Goal: Information Seeking & Learning: Learn about a topic

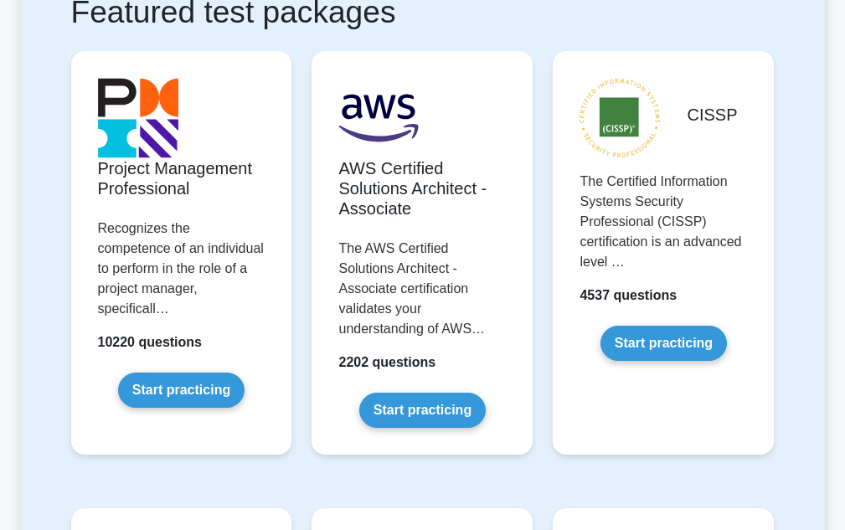
scroll to position [335, 0]
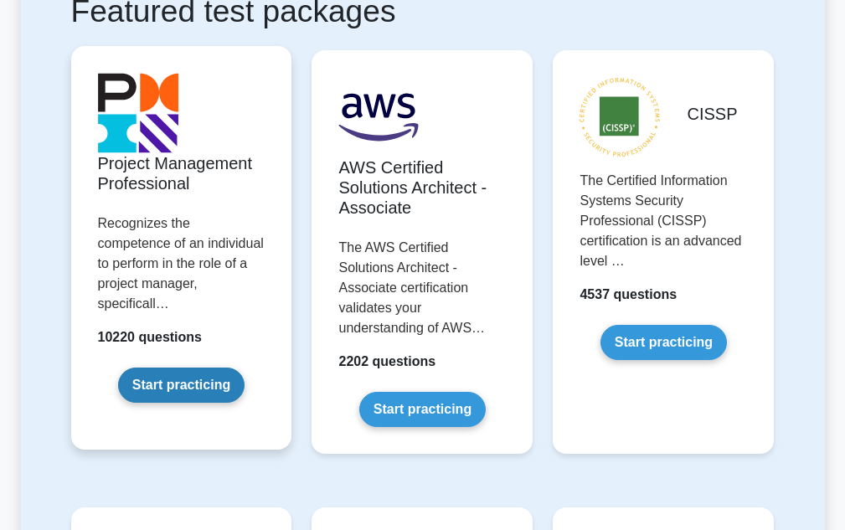
click at [196, 374] on link "Start practicing" at bounding box center [181, 385] width 126 height 35
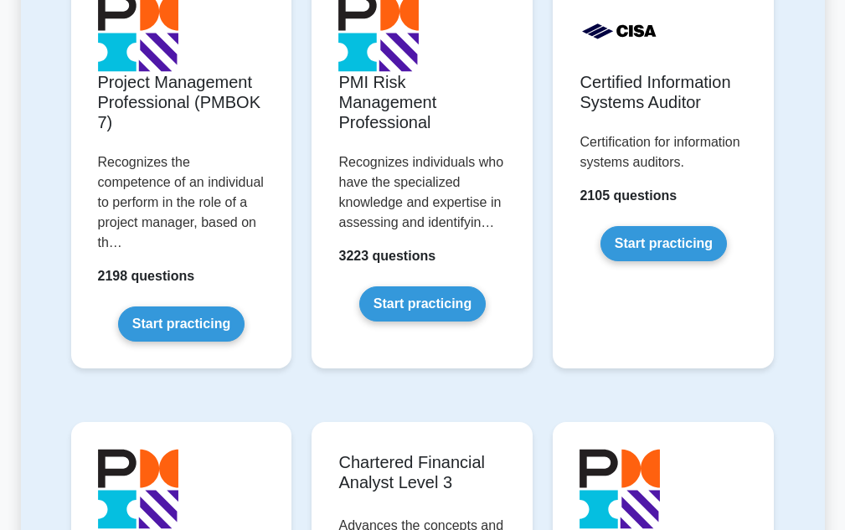
scroll to position [1675, 0]
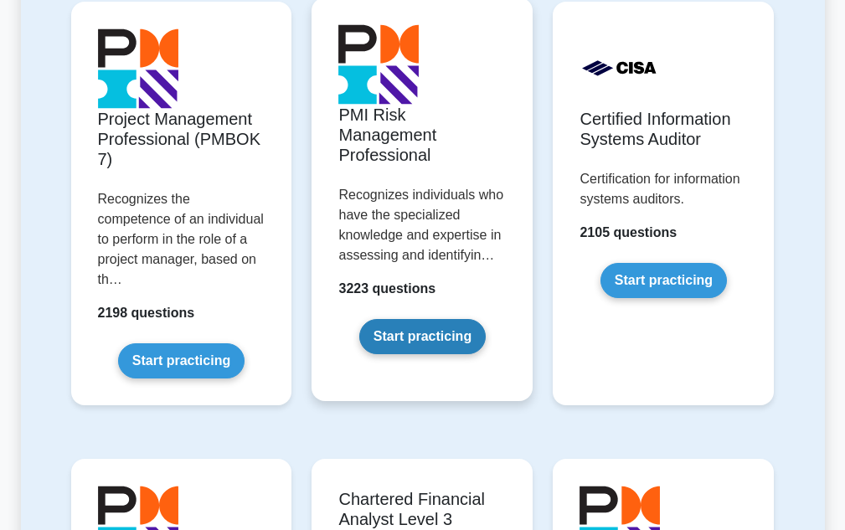
click at [415, 332] on link "Start practicing" at bounding box center [422, 336] width 126 height 35
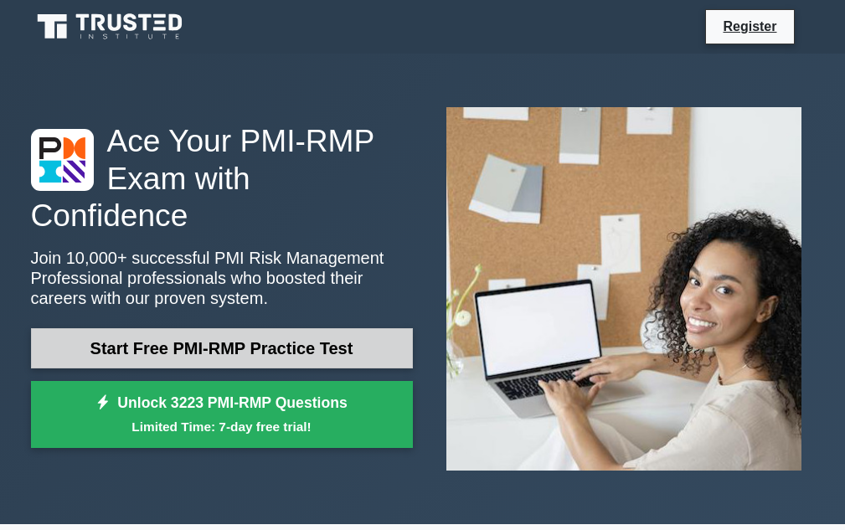
click at [287, 328] on link "Start Free PMI-RMP Practice Test" at bounding box center [222, 348] width 382 height 40
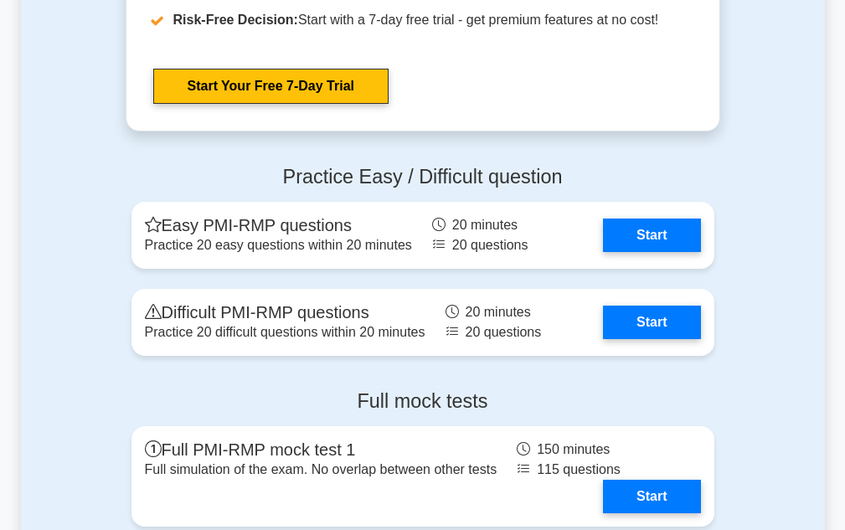
scroll to position [3517, 0]
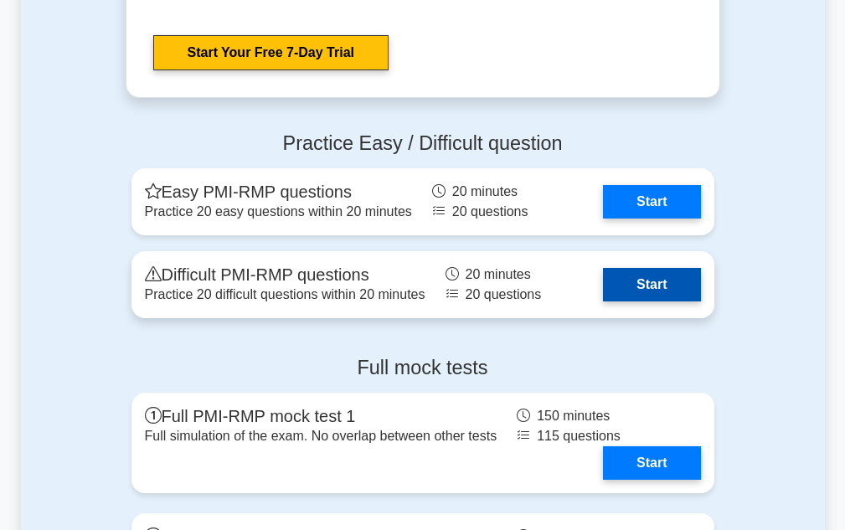
click at [622, 296] on link "Start" at bounding box center [651, 284] width 97 height 33
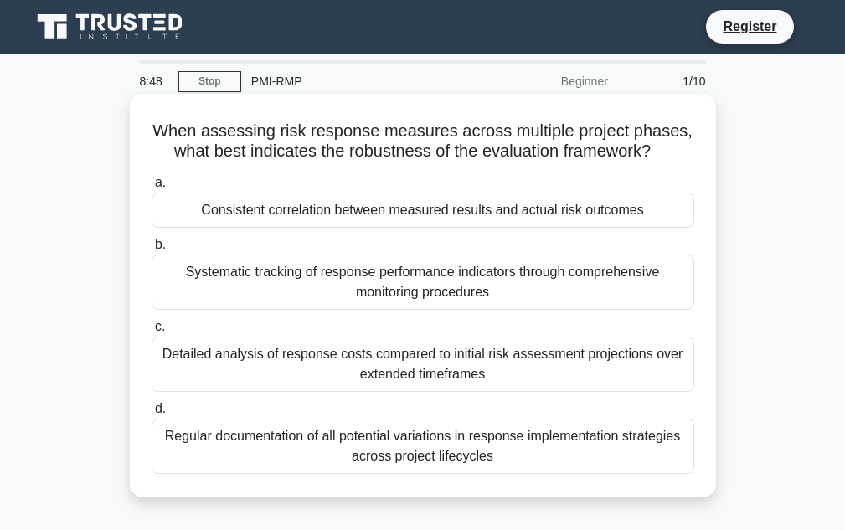
click at [451, 283] on div "Systematic tracking of response performance indicators through comprehensive mo…" at bounding box center [423, 282] width 543 height 55
click at [152, 250] on input "b. Systematic tracking of response performance indicators through comprehensive…" at bounding box center [152, 245] width 0 height 11
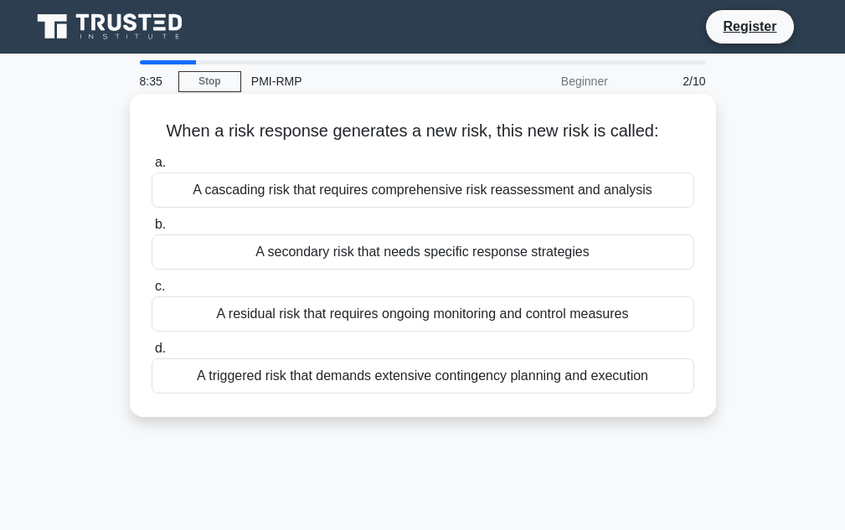
click at [446, 322] on div "A residual risk that requires ongoing monitoring and control measures" at bounding box center [423, 313] width 543 height 35
click at [152, 292] on input "c. A residual risk that requires ongoing monitoring and control measures" at bounding box center [152, 286] width 0 height 11
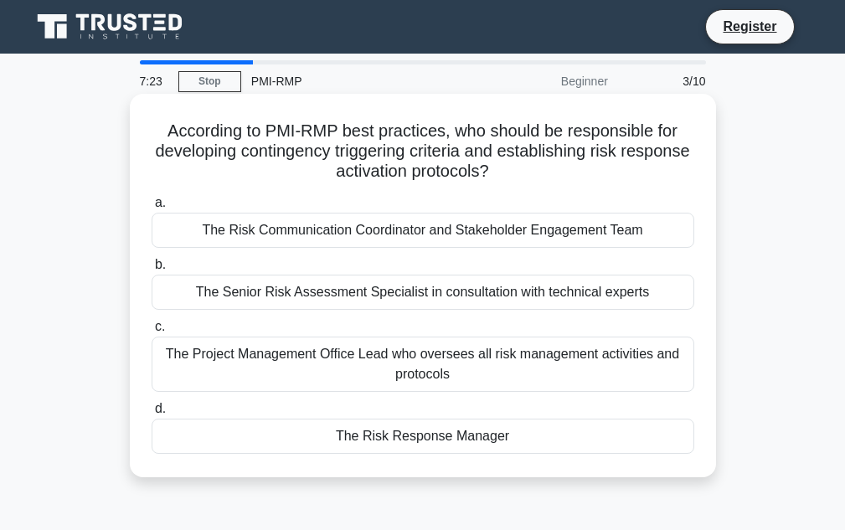
click at [491, 436] on div "The Risk Response Manager" at bounding box center [423, 436] width 543 height 35
click at [152, 415] on input "d. The Risk Response Manager" at bounding box center [152, 409] width 0 height 11
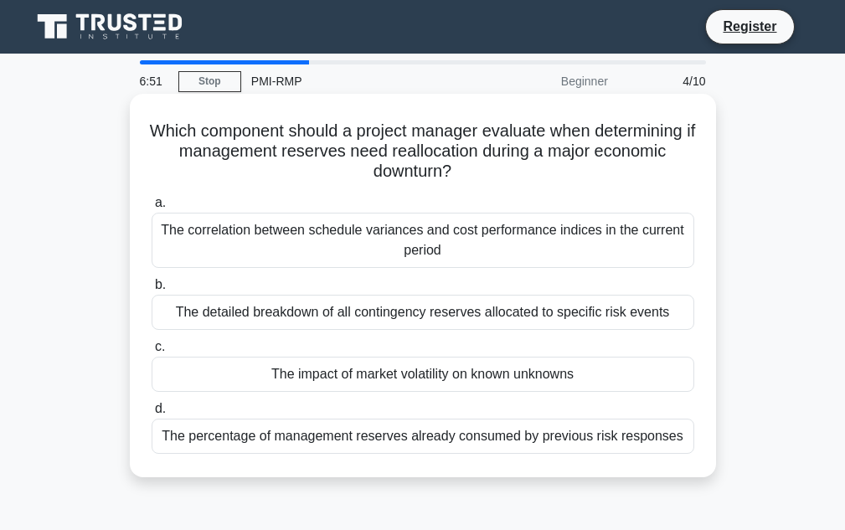
click at [548, 250] on div "The correlation between schedule variances and cost performance indices in the …" at bounding box center [423, 240] width 543 height 55
click at [152, 209] on input "a. The correlation between schedule variances and cost performance indices in t…" at bounding box center [152, 203] width 0 height 11
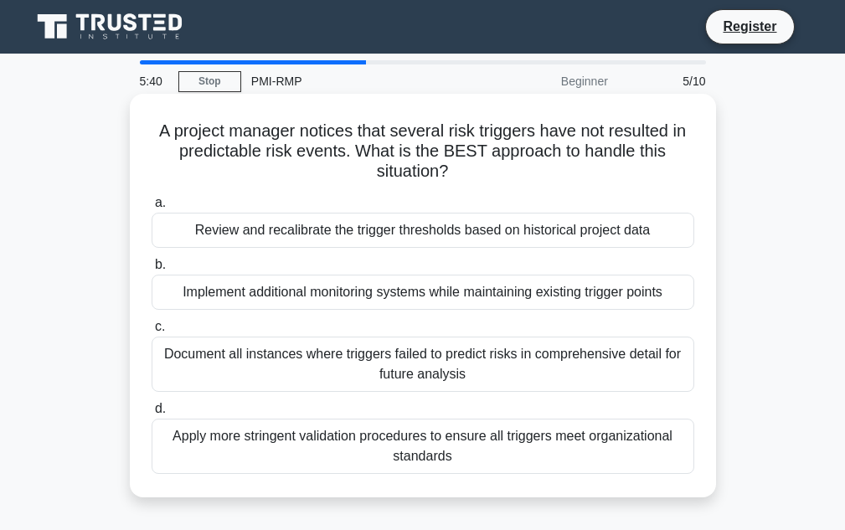
click at [495, 301] on div "Implement additional monitoring systems while maintaining existing trigger poin…" at bounding box center [423, 292] width 543 height 35
click at [152, 271] on input "b. Implement additional monitoring systems while maintaining existing trigger p…" at bounding box center [152, 265] width 0 height 11
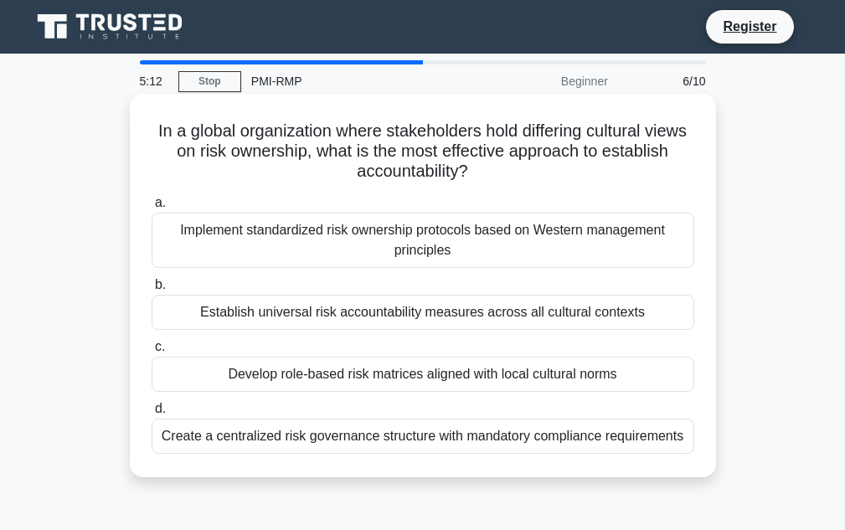
click at [550, 309] on div "Establish universal risk accountability measures across all cultural contexts" at bounding box center [423, 312] width 543 height 35
click at [152, 291] on input "b. Establish universal risk accountability measures across all cultural contexts" at bounding box center [152, 285] width 0 height 11
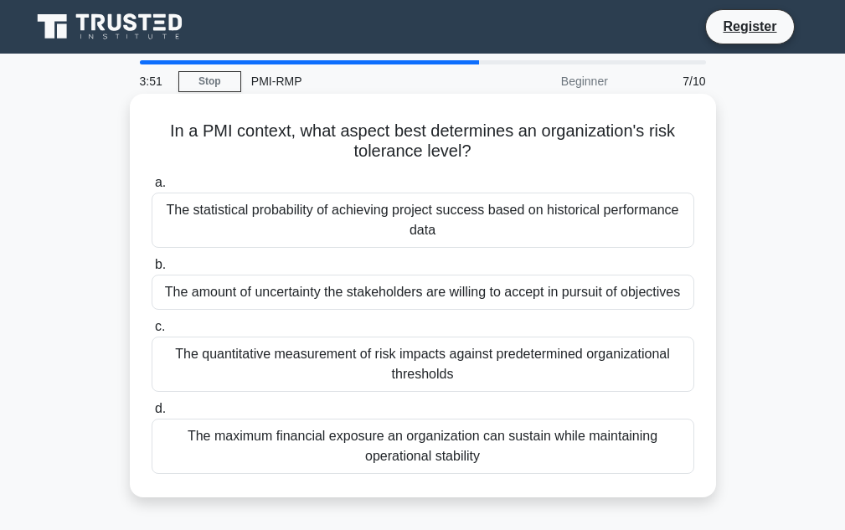
click at [564, 291] on div "The amount of uncertainty the stakeholders are willing to accept in pursuit of …" at bounding box center [423, 292] width 543 height 35
click at [152, 271] on input "b. The amount of uncertainty the stakeholders are willing to accept in pursuit …" at bounding box center [152, 265] width 0 height 11
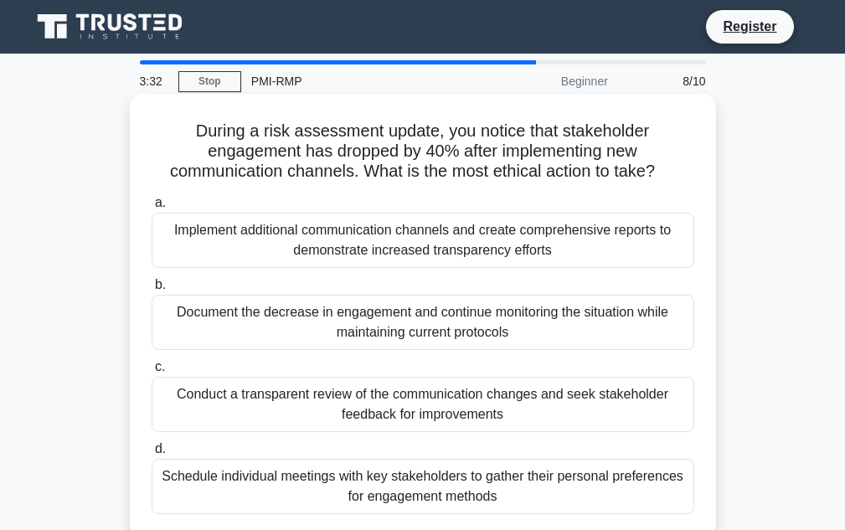
click at [369, 468] on div "Schedule individual meetings with key stakeholders to gather their personal pre…" at bounding box center [423, 486] width 543 height 55
click at [152, 455] on input "d. Schedule individual meetings with key stakeholders to gather their personal …" at bounding box center [152, 449] width 0 height 11
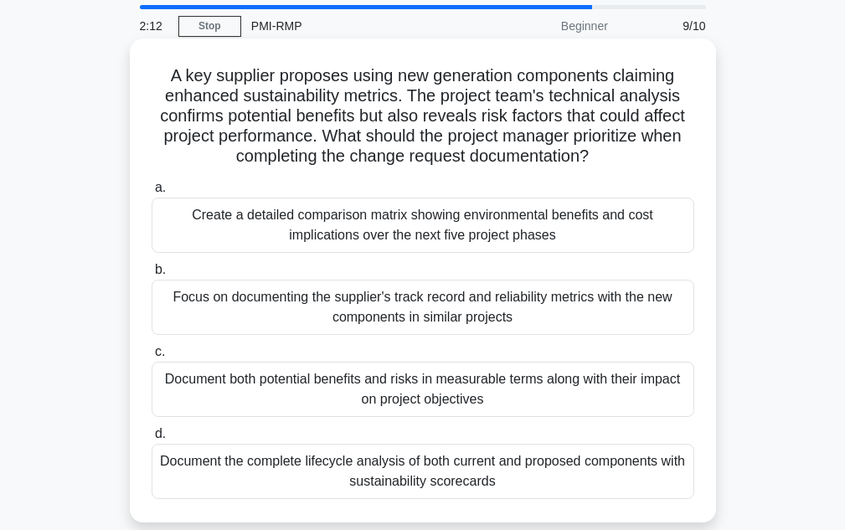
scroll to position [84, 0]
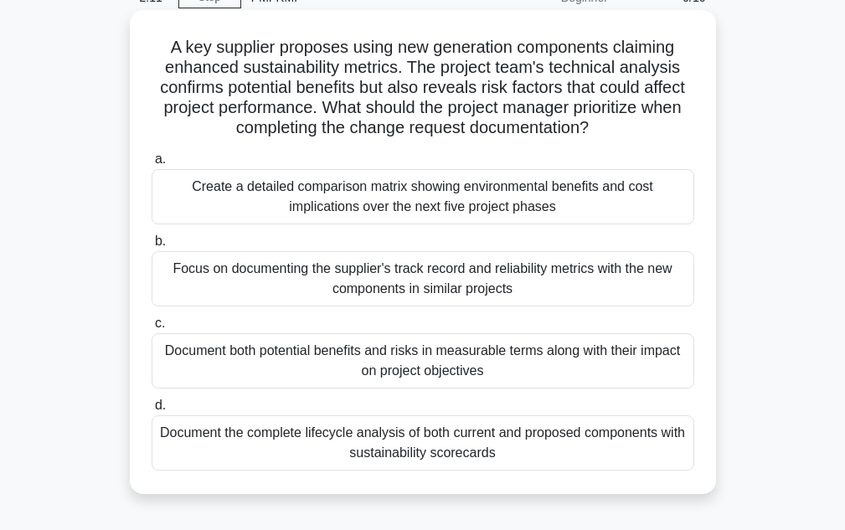
click at [448, 362] on div "Document both potential benefits and risks in measurable terms along with their…" at bounding box center [423, 360] width 543 height 55
click at [152, 329] on input "c. Document both potential benefits and risks in measurable terms along with th…" at bounding box center [152, 323] width 0 height 11
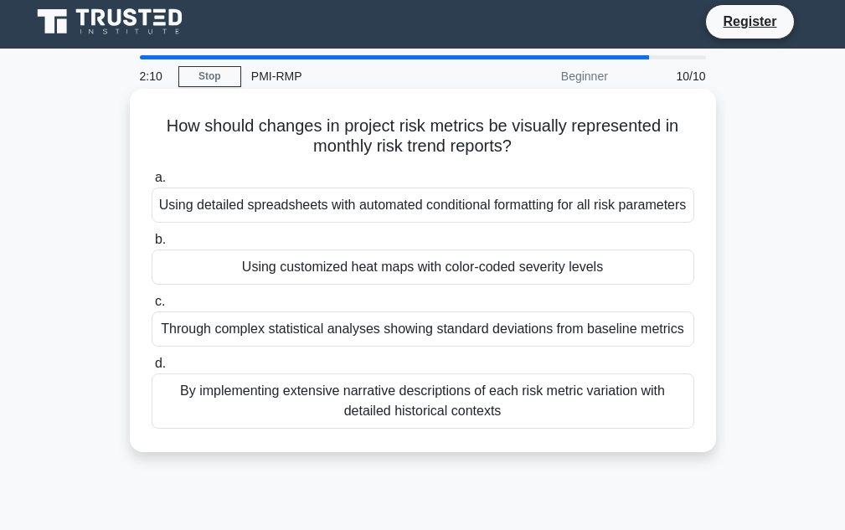
scroll to position [0, 0]
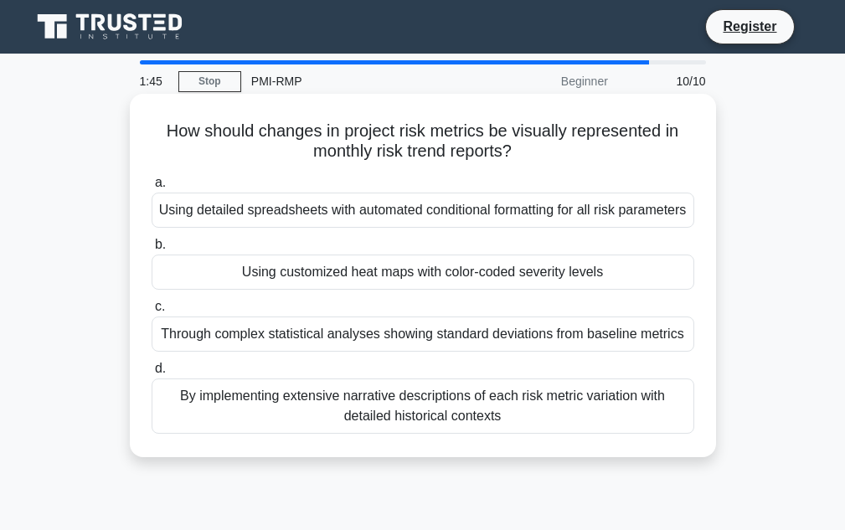
click at [472, 228] on div "Using detailed spreadsheets with automated conditional formatting for all risk …" at bounding box center [423, 210] width 543 height 35
click at [152, 188] on input "a. Using detailed spreadsheets with automated conditional formatting for all ri…" at bounding box center [152, 183] width 0 height 11
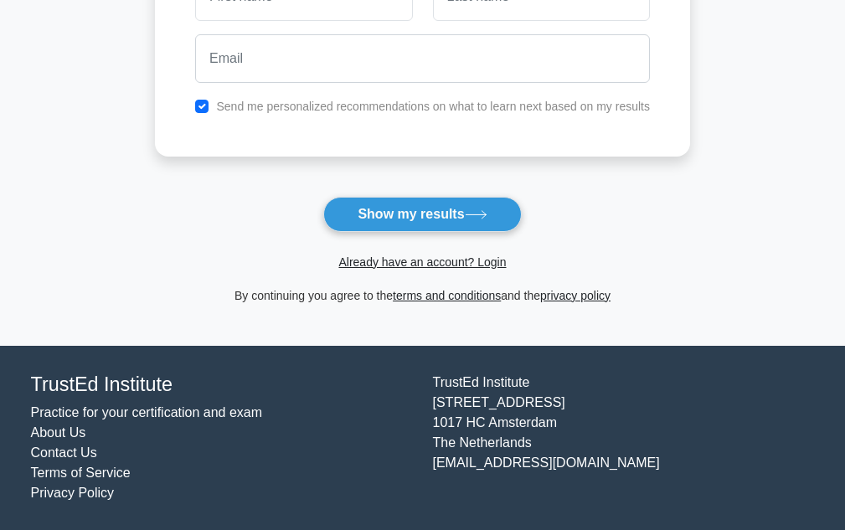
scroll to position [59, 0]
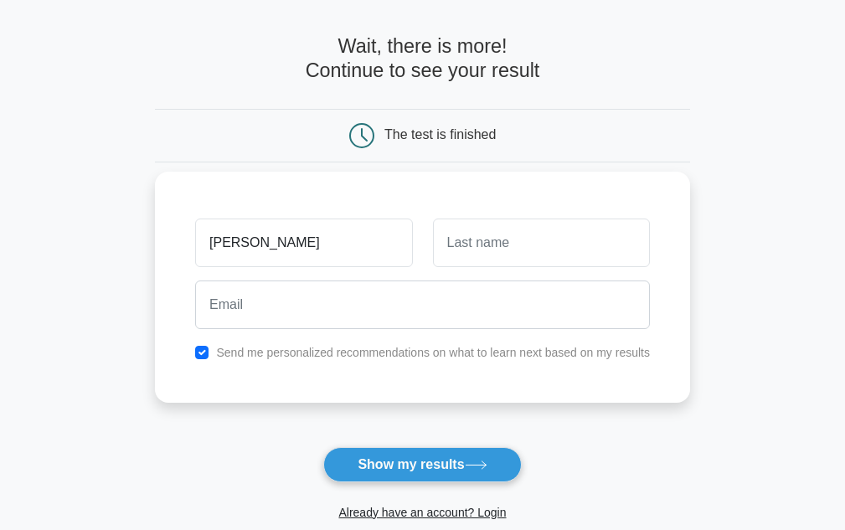
type input "[PERSON_NAME]"
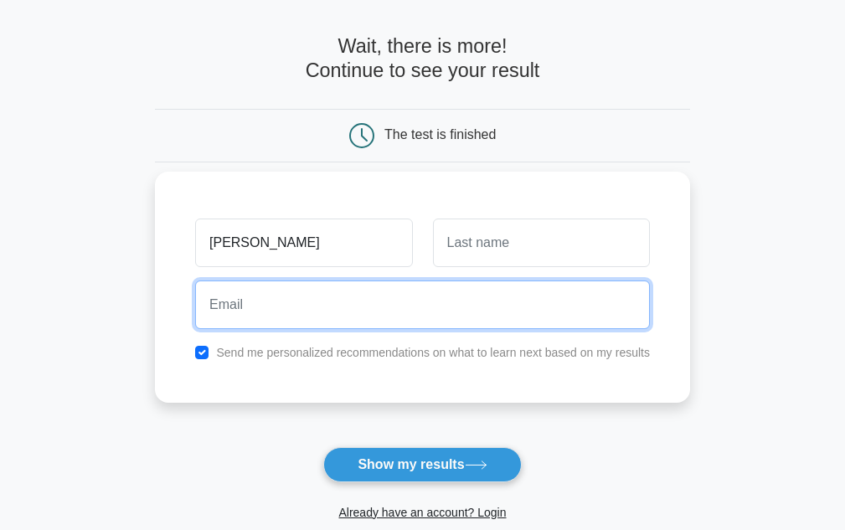
click at [296, 314] on input "email" at bounding box center [422, 305] width 455 height 49
type input "[EMAIL_ADDRESS][DOMAIN_NAME]"
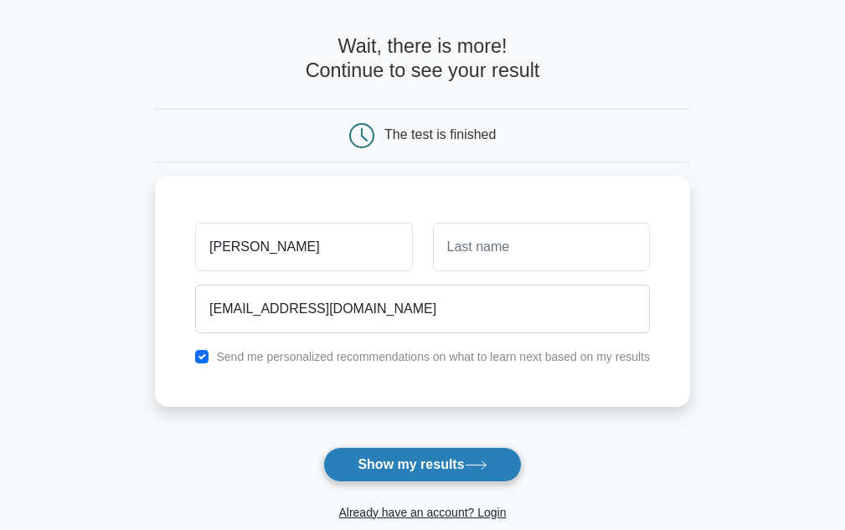
click at [413, 461] on button "Show my results" at bounding box center [422, 464] width 198 height 35
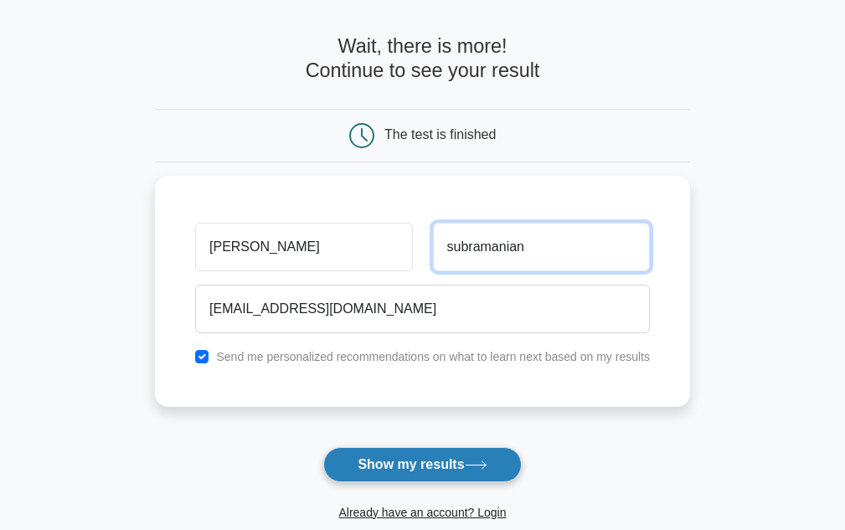
type input "subramanian"
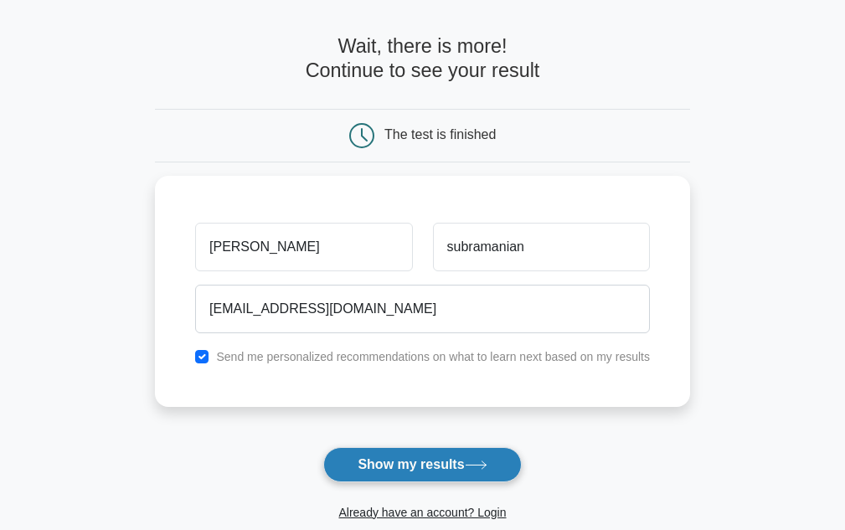
click at [448, 454] on button "Show my results" at bounding box center [422, 464] width 198 height 35
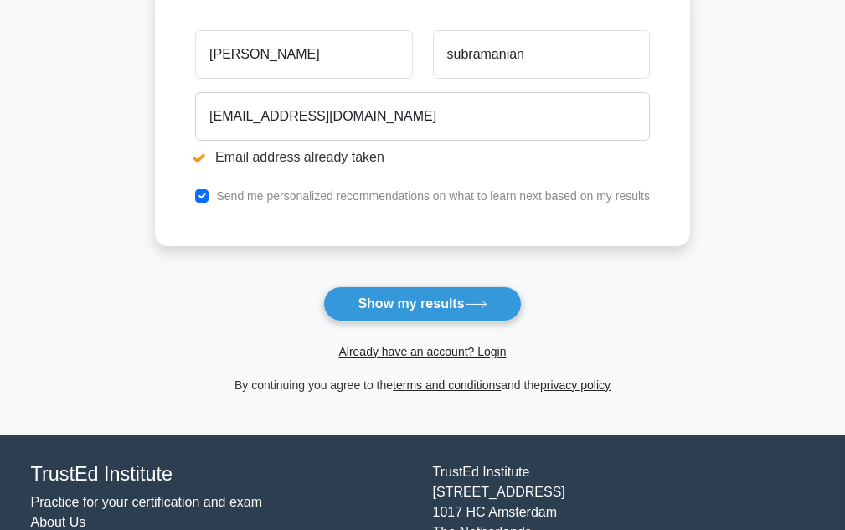
scroll to position [335, 0]
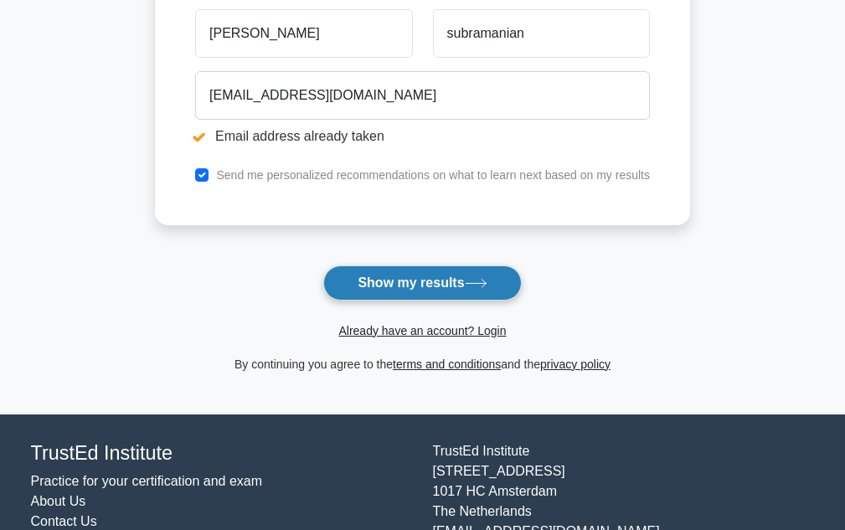
click at [415, 282] on button "Show my results" at bounding box center [422, 282] width 198 height 35
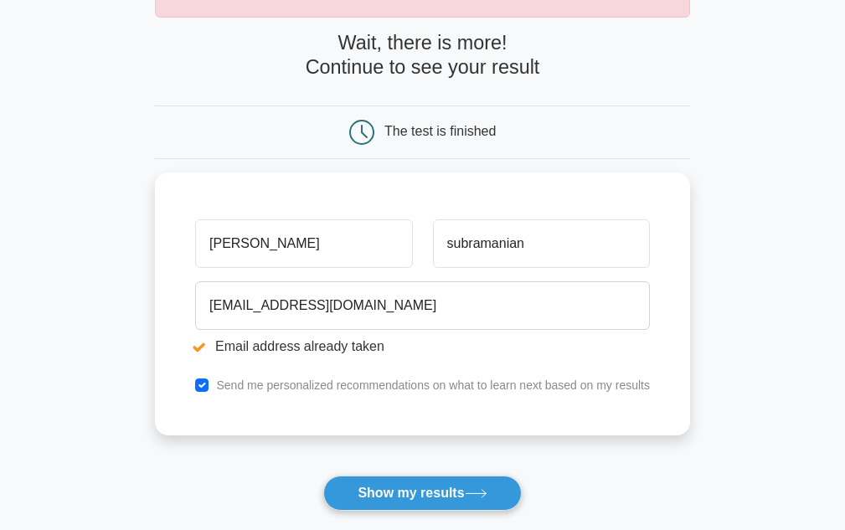
scroll to position [251, 0]
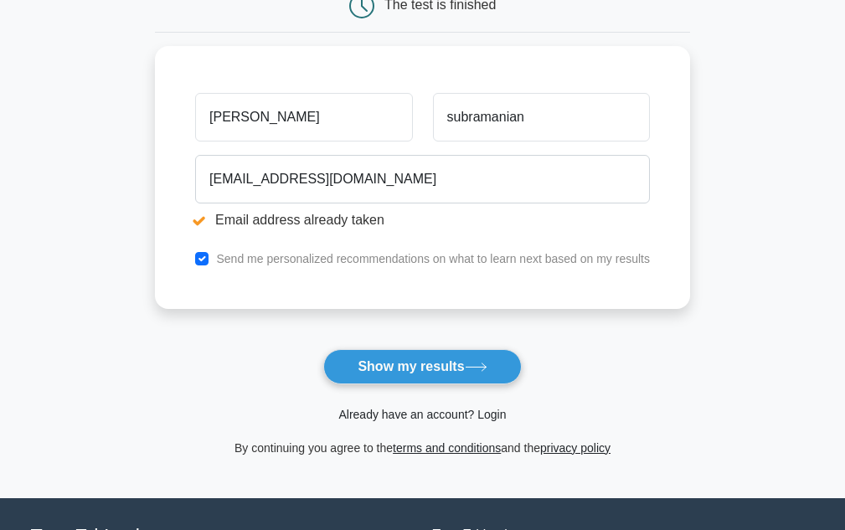
click at [436, 413] on link "Already have an account? Login" at bounding box center [421, 414] width 167 height 13
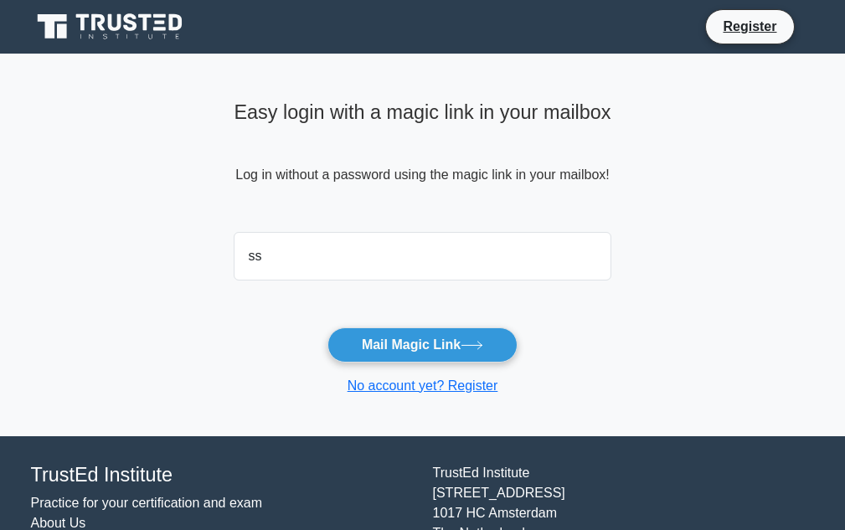
type input "[EMAIL_ADDRESS][DOMAIN_NAME]"
click at [327, 327] on button "Mail Magic Link" at bounding box center [422, 344] width 190 height 35
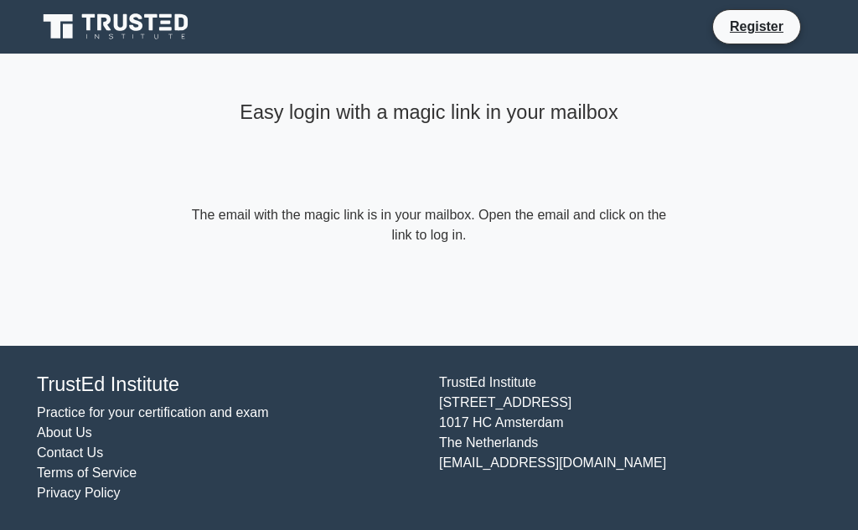
click at [461, 238] on form "The email with the magic link is in your mailbox. Open the email and click on t…" at bounding box center [429, 225] width 482 height 40
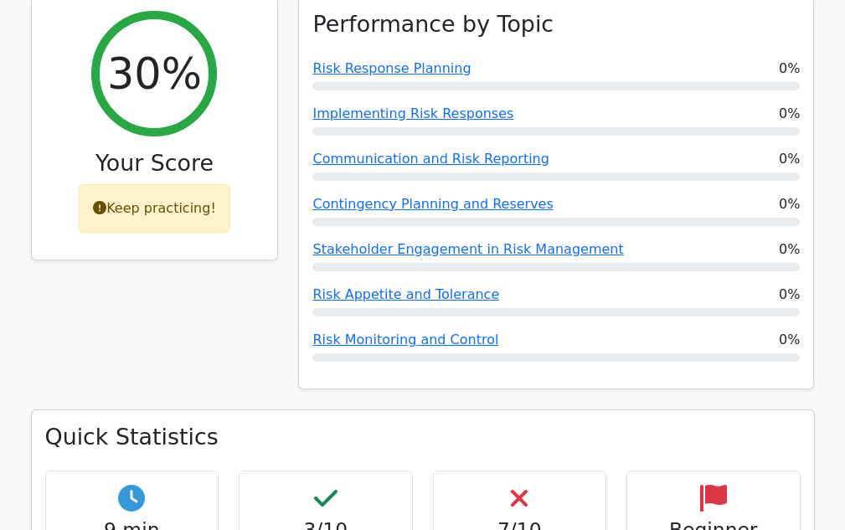
scroll to position [921, 0]
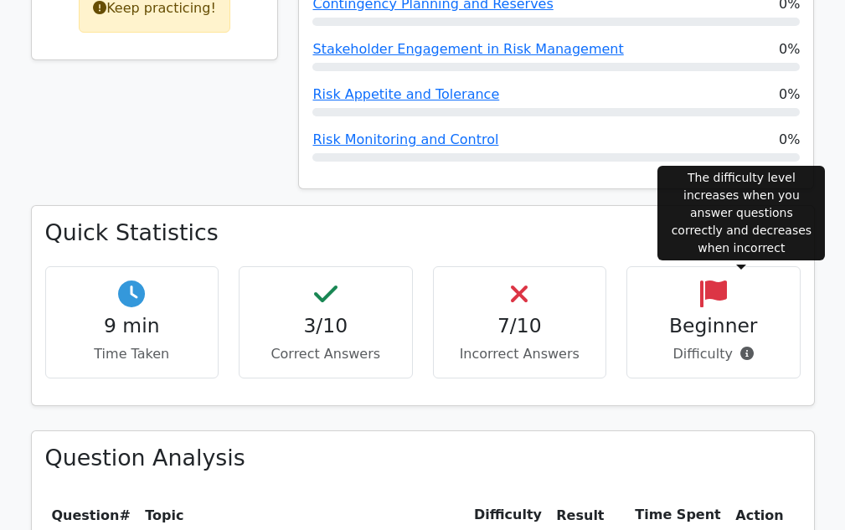
click at [743, 347] on icon at bounding box center [746, 353] width 13 height 13
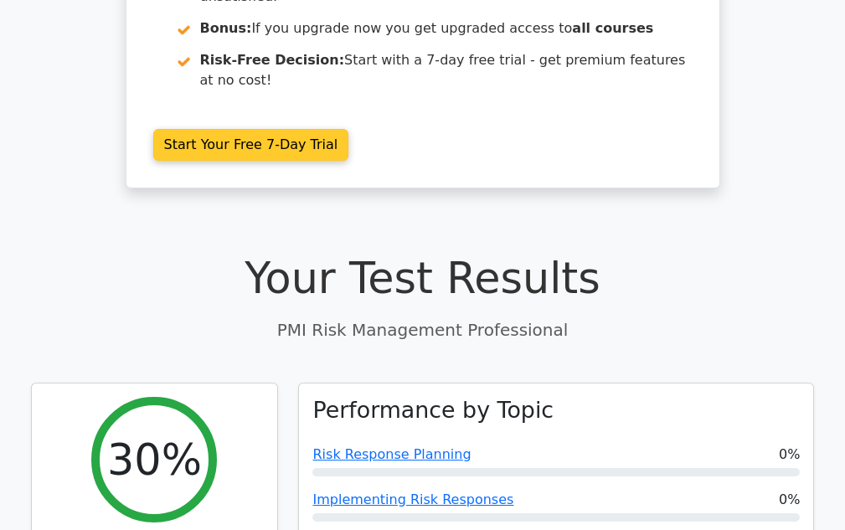
scroll to position [0, 0]
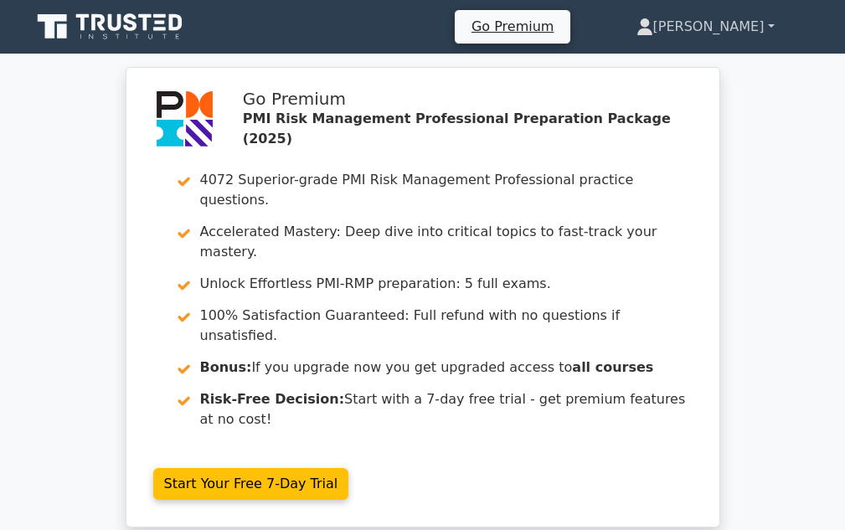
click at [753, 32] on link "[PERSON_NAME]" at bounding box center [705, 26] width 219 height 33
click at [726, 65] on link "Profile" at bounding box center [663, 66] width 132 height 27
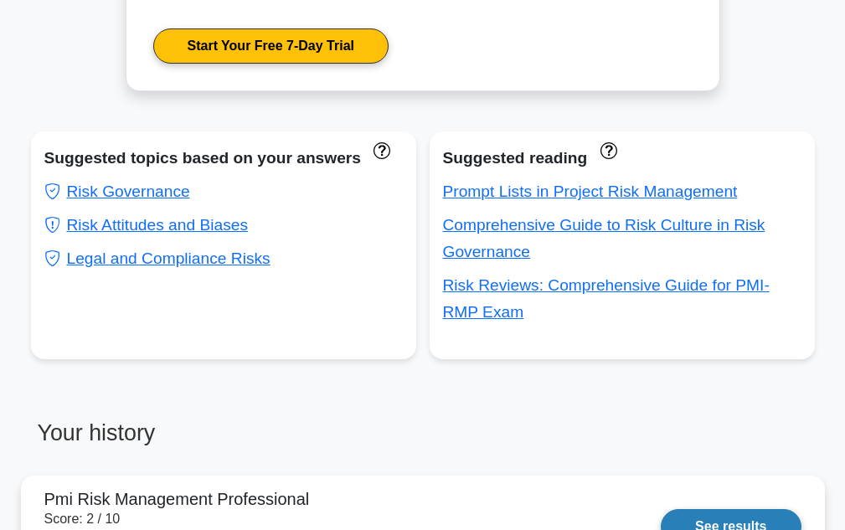
scroll to position [899, 0]
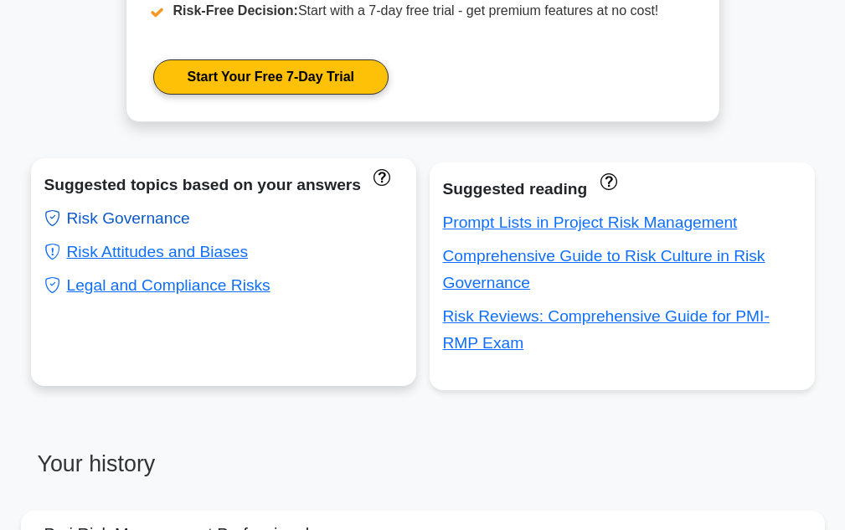
click at [156, 212] on link "Risk Governance" at bounding box center [117, 218] width 146 height 18
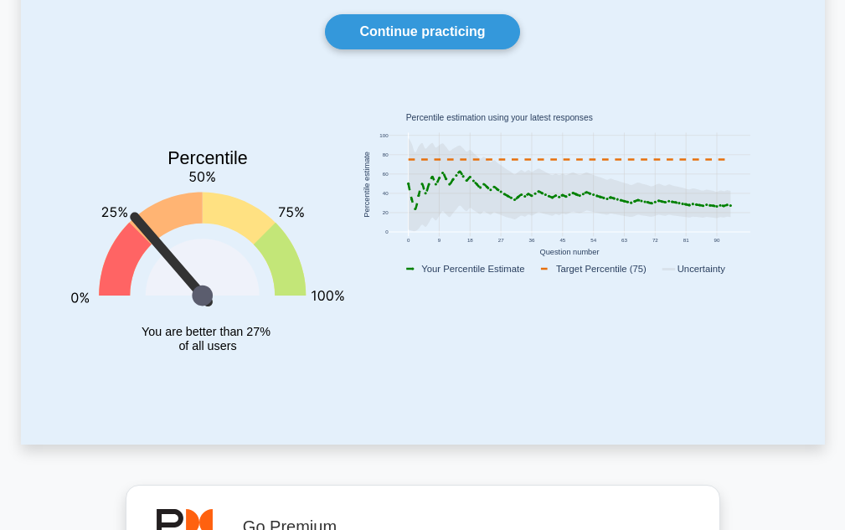
scroll to position [0, 0]
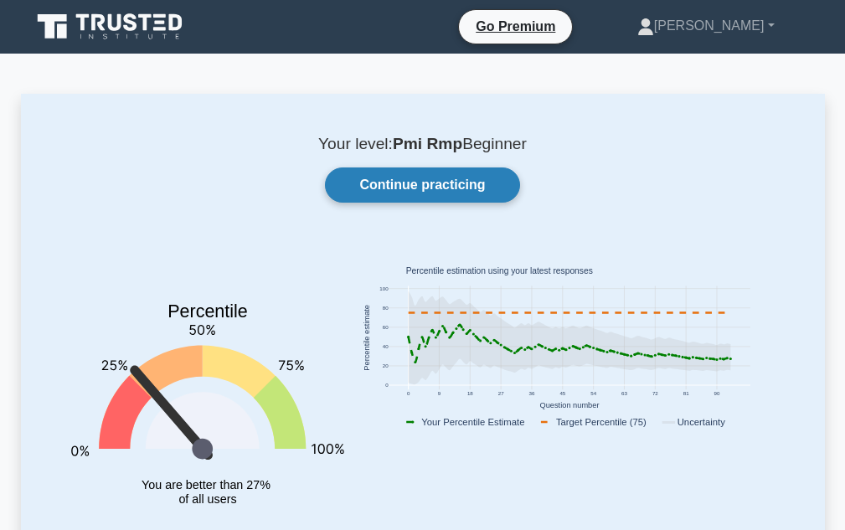
drag, startPoint x: 446, startPoint y: 183, endPoint x: 467, endPoint y: 173, distance: 23.2
click at [446, 183] on link "Continue practicing" at bounding box center [422, 184] width 194 height 35
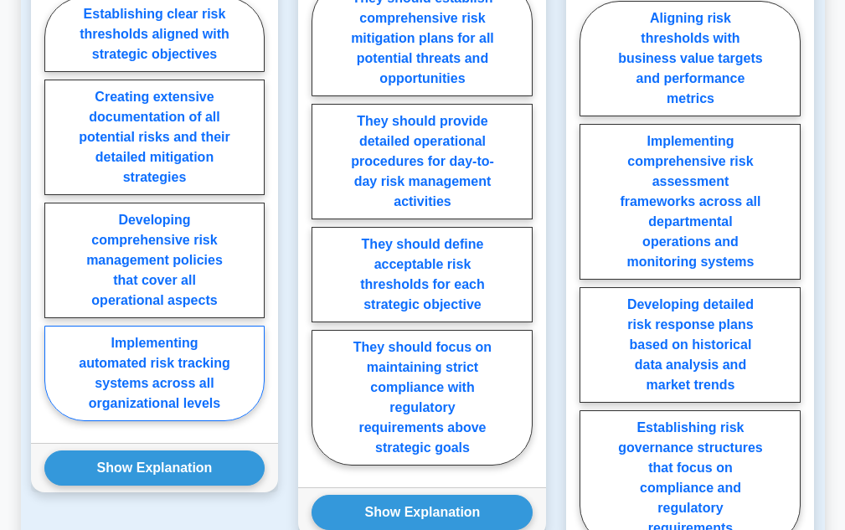
scroll to position [1340, 0]
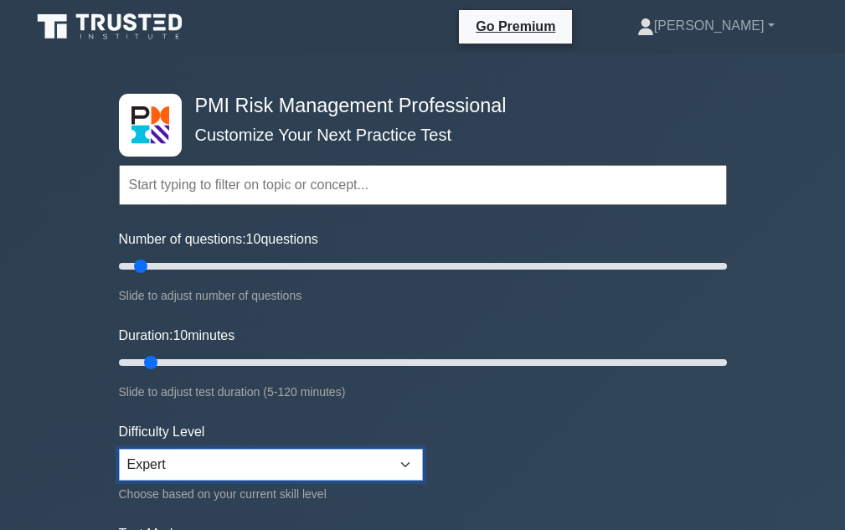
drag, startPoint x: 259, startPoint y: 467, endPoint x: 260, endPoint y: 458, distance: 9.4
click at [259, 467] on select "Beginner Intermediate Expert" at bounding box center [271, 465] width 304 height 32
click at [119, 449] on select "Beginner Intermediate Expert" at bounding box center [271, 465] width 304 height 32
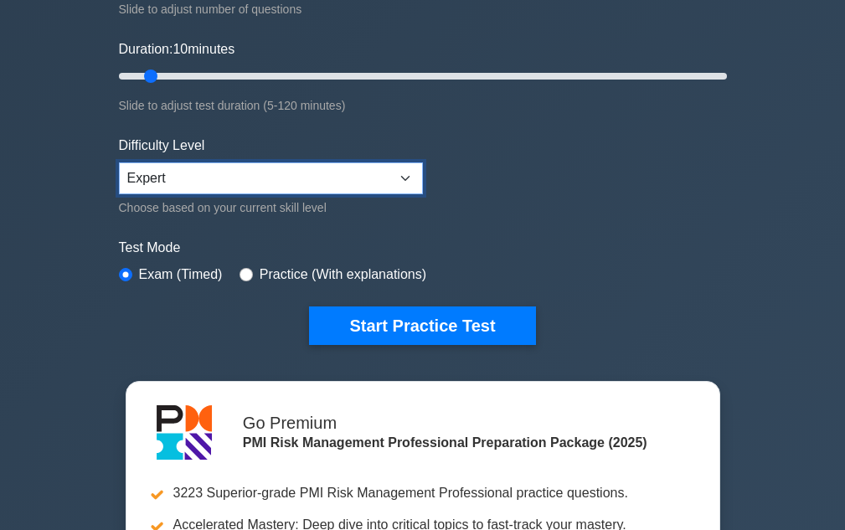
scroll to position [335, 0]
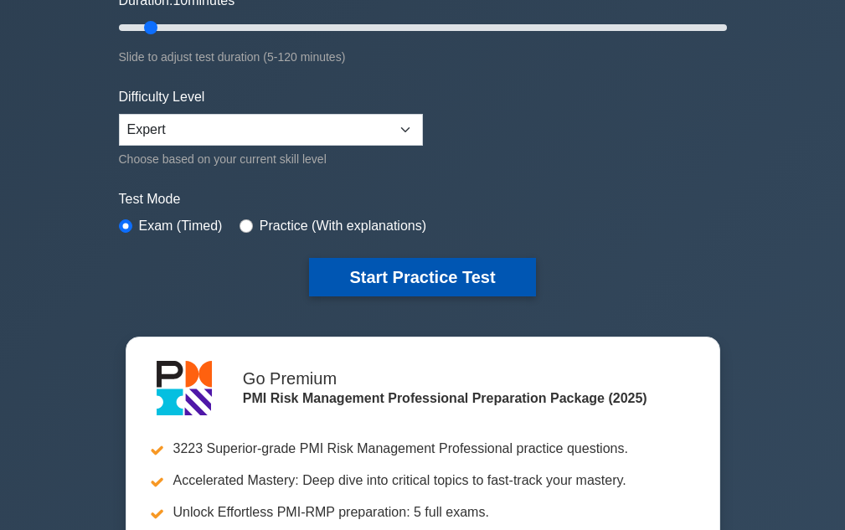
click at [390, 285] on button "Start Practice Test" at bounding box center [422, 277] width 226 height 39
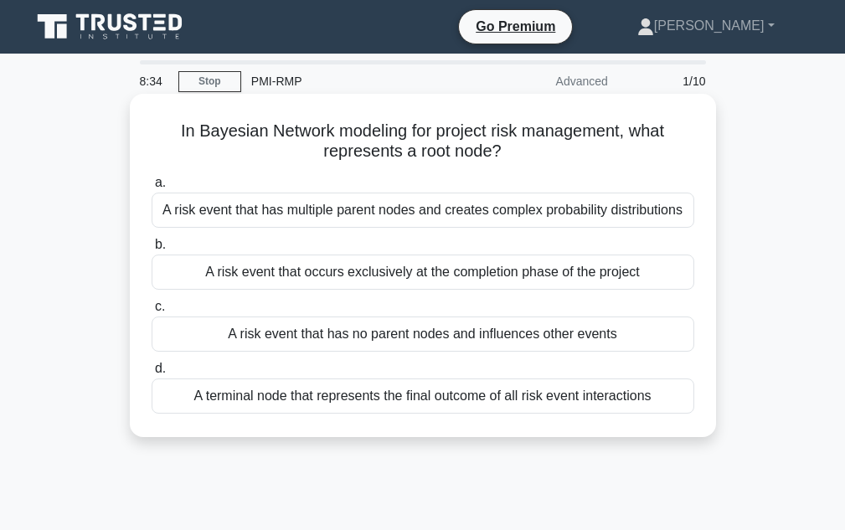
click at [399, 346] on div "A risk event that has no parent nodes and influences other events" at bounding box center [423, 334] width 543 height 35
click at [152, 312] on input "c. A risk event that has no parent nodes and influences other events" at bounding box center [152, 306] width 0 height 11
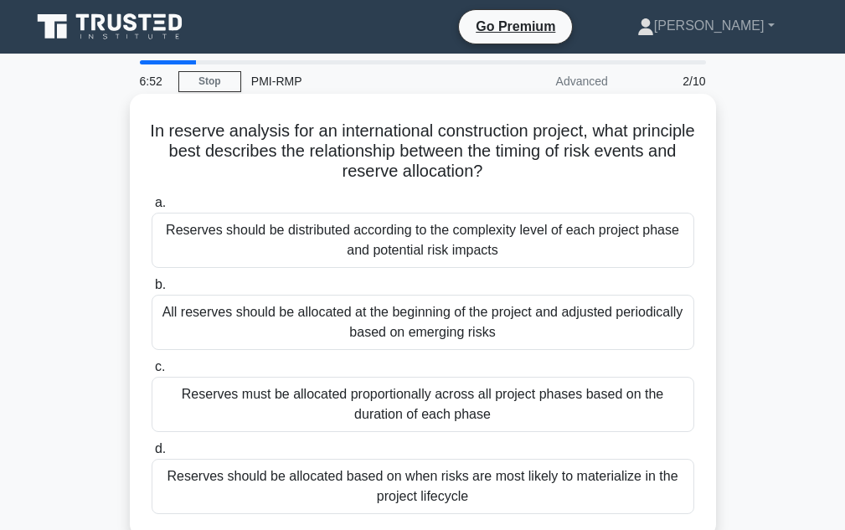
click at [415, 338] on div "All reserves should be allocated at the beginning of the project and adjusted p…" at bounding box center [423, 322] width 543 height 55
click at [152, 291] on input "b. All reserves should be allocated at the beginning of the project and adjuste…" at bounding box center [152, 285] width 0 height 11
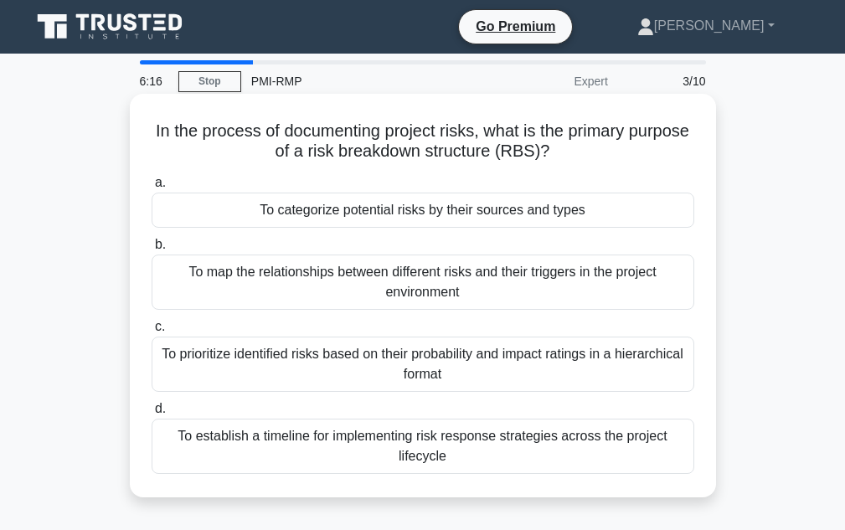
click at [451, 276] on div "To map the relationships between different risks and their triggers in the proj…" at bounding box center [423, 282] width 543 height 55
click at [152, 250] on input "b. To map the relationships between different risks and their triggers in the p…" at bounding box center [152, 245] width 0 height 11
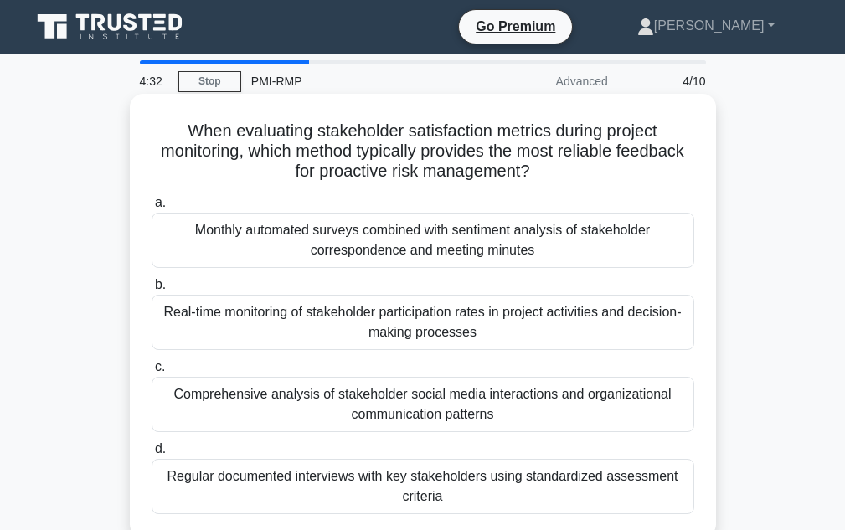
click at [381, 190] on div "a. Monthly automated surveys combined with sentiment analysis of stakeholder co…" at bounding box center [423, 353] width 563 height 328
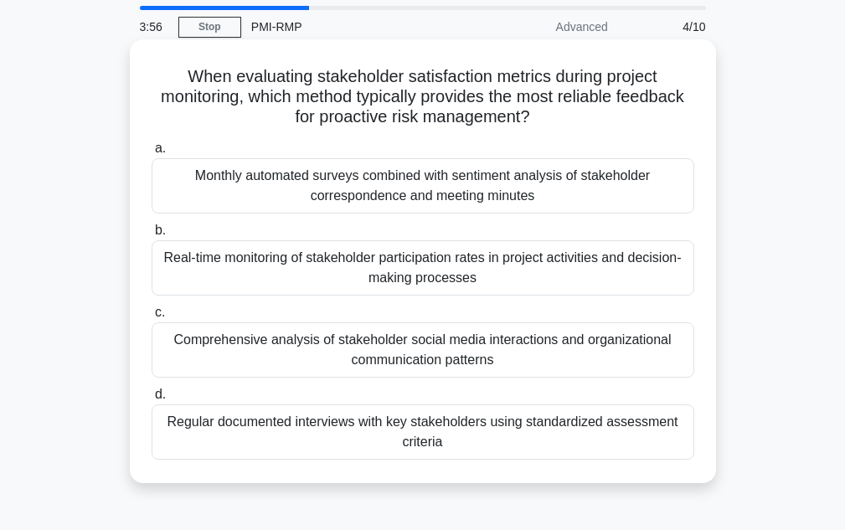
scroll to position [84, 0]
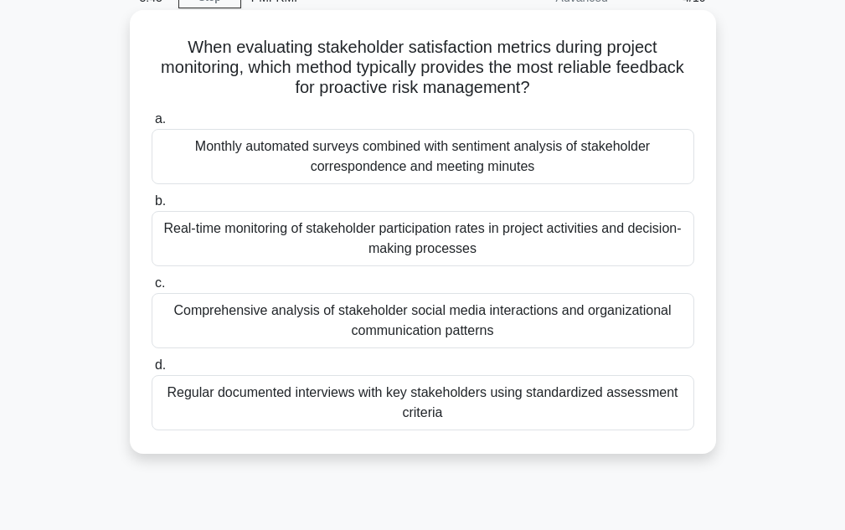
click at [410, 245] on div "Real-time monitoring of stakeholder participation rates in project activities a…" at bounding box center [423, 238] width 543 height 55
click at [152, 207] on input "b. Real-time monitoring of stakeholder participation rates in project activitie…" at bounding box center [152, 201] width 0 height 11
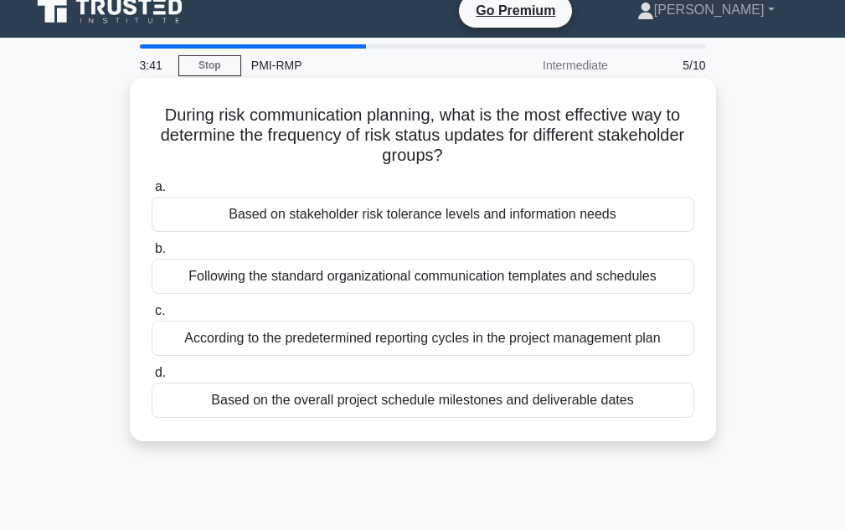
scroll to position [0, 0]
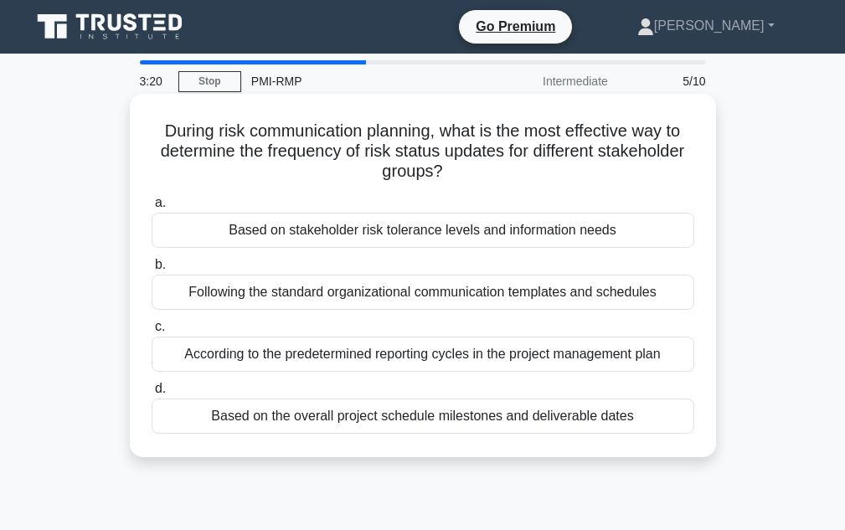
click at [382, 357] on div "According to the predetermined reporting cycles in the project management plan" at bounding box center [423, 354] width 543 height 35
click at [152, 332] on input "c. According to the predetermined reporting cycles in the project management pl…" at bounding box center [152, 327] width 0 height 11
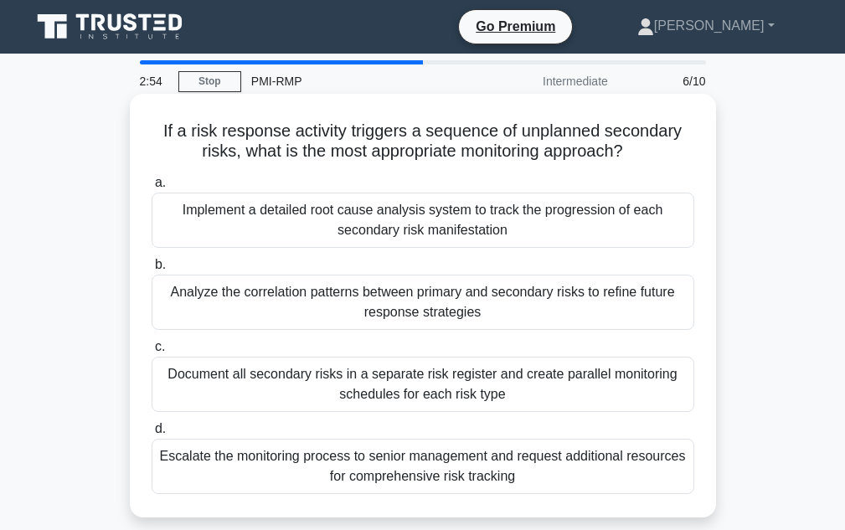
click at [471, 319] on div "Analyze the correlation patterns between primary and secondary risks to refine …" at bounding box center [423, 302] width 543 height 55
click at [152, 271] on input "b. Analyze the correlation patterns between primary and secondary risks to refi…" at bounding box center [152, 265] width 0 height 11
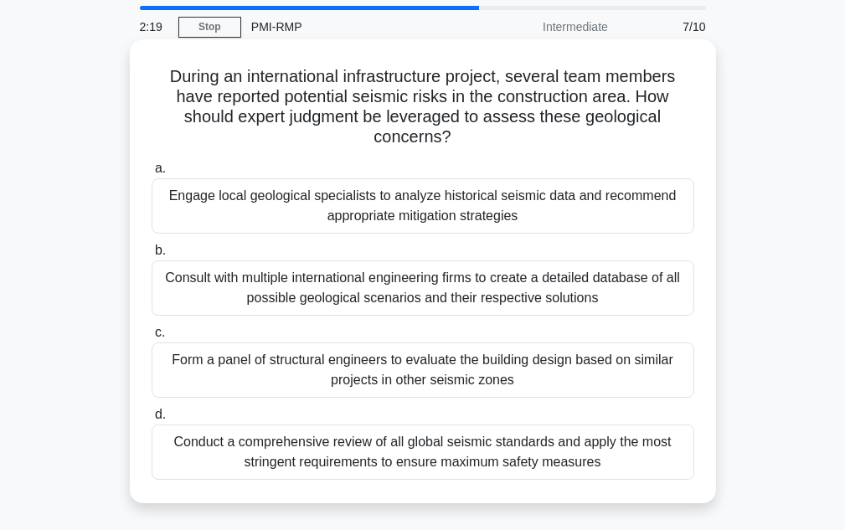
scroll to position [84, 0]
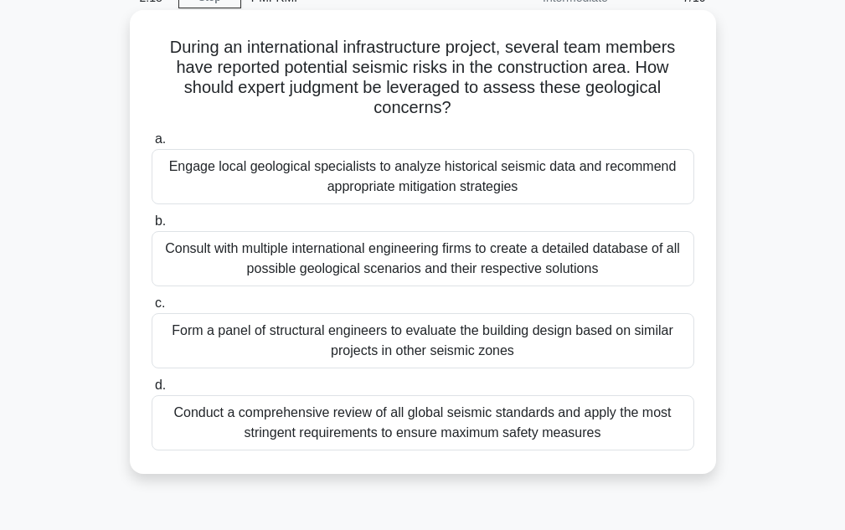
click at [376, 169] on div "Engage local geological specialists to analyze historical seismic data and reco…" at bounding box center [423, 176] width 543 height 55
click at [152, 145] on input "a. Engage local geological specialists to analyze historical seismic data and r…" at bounding box center [152, 139] width 0 height 11
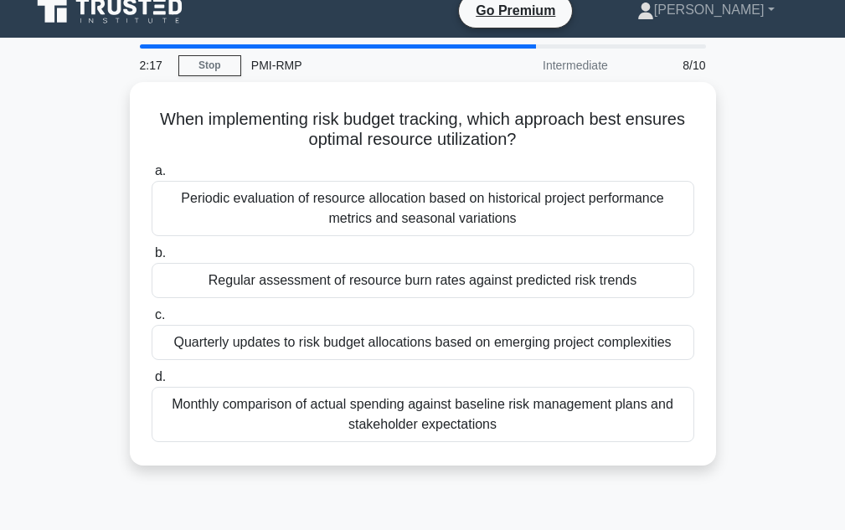
scroll to position [0, 0]
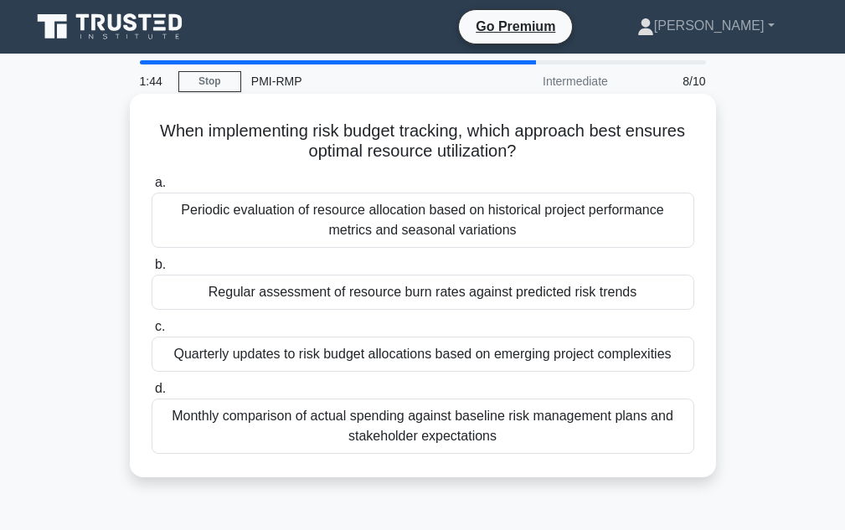
click at [370, 430] on div "Monthly comparison of actual spending against baseline risk management plans an…" at bounding box center [423, 426] width 543 height 55
click at [152, 394] on input "d. Monthly comparison of actual spending against baseline risk management plans…" at bounding box center [152, 389] width 0 height 11
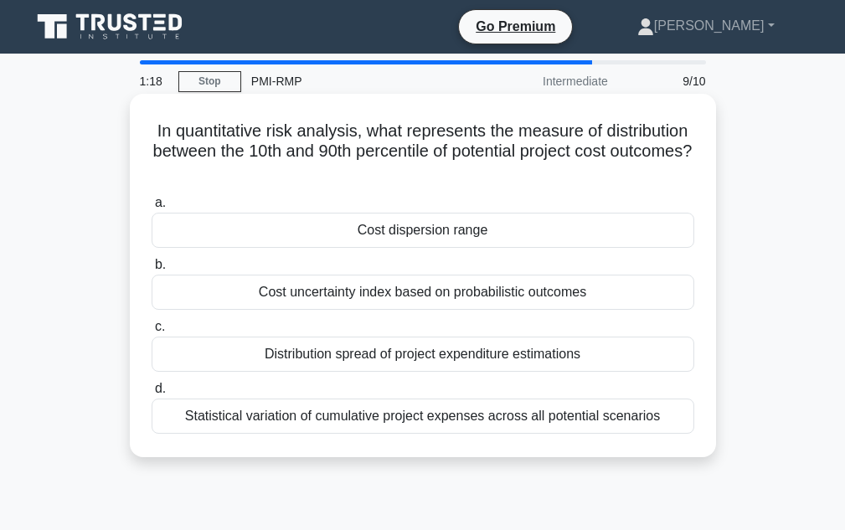
click at [429, 363] on div "Distribution spread of project expenditure estimations" at bounding box center [423, 354] width 543 height 35
click at [152, 332] on input "c. Distribution spread of project expenditure estimations" at bounding box center [152, 327] width 0 height 11
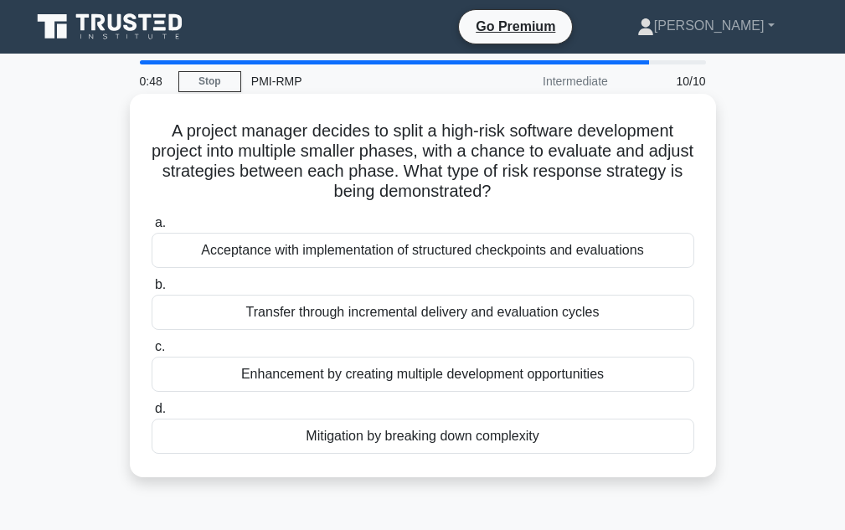
click at [572, 307] on div "Transfer through incremental delivery and evaluation cycles" at bounding box center [423, 312] width 543 height 35
click at [152, 291] on input "b. Transfer through incremental delivery and evaluation cycles" at bounding box center [152, 285] width 0 height 11
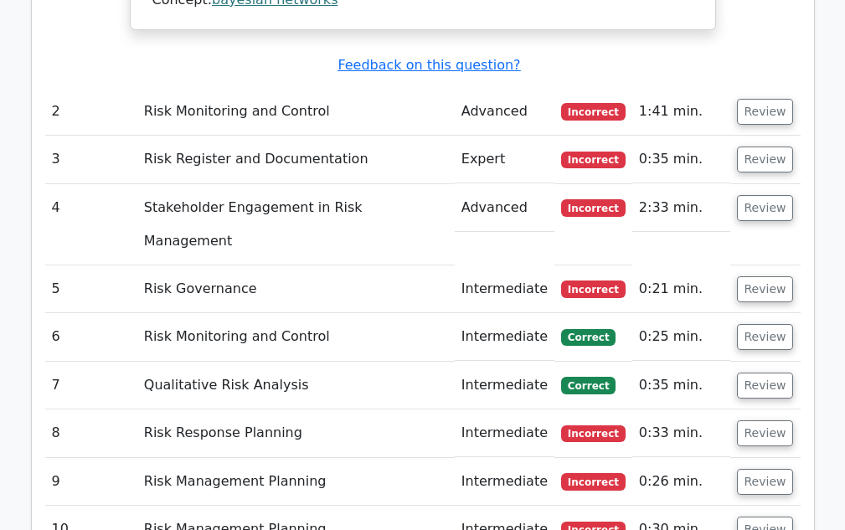
scroll to position [2512, 0]
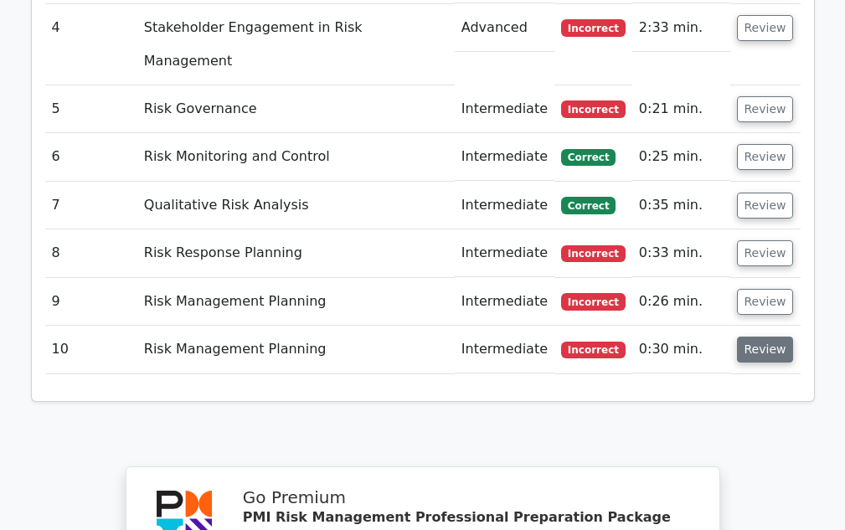
click at [753, 337] on button "Review" at bounding box center [765, 350] width 57 height 26
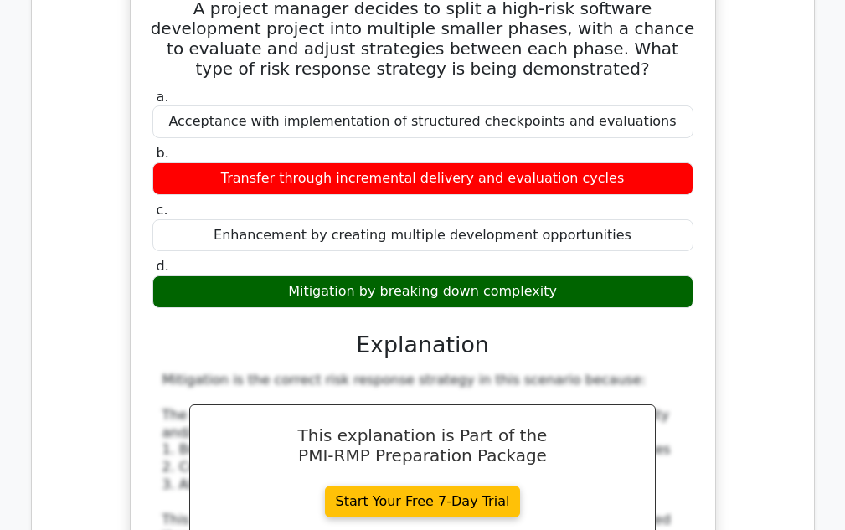
scroll to position [2931, 0]
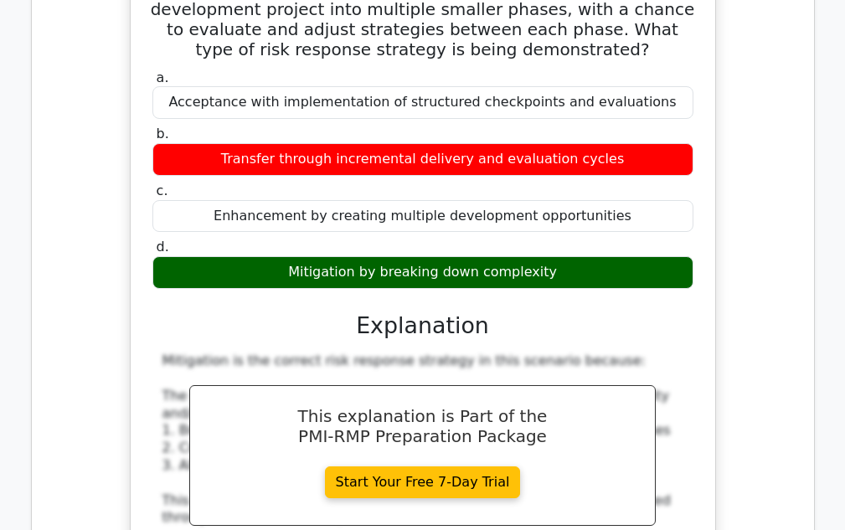
click at [400, 368] on div "Mitigation is the correct risk response strategy in this scenario because: The …" at bounding box center [422, 501] width 521 height 296
click at [441, 422] on div "Mitigation is the correct risk response strategy in this scenario because: The …" at bounding box center [422, 501] width 521 height 296
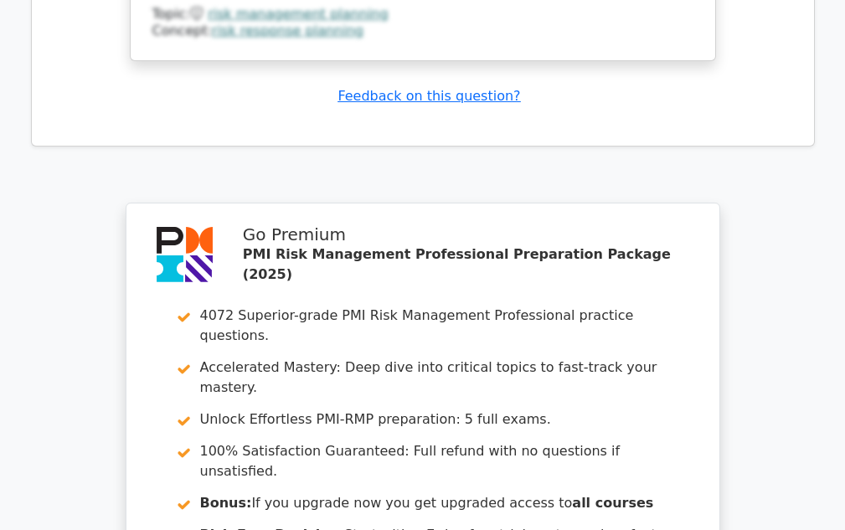
scroll to position [3601, 0]
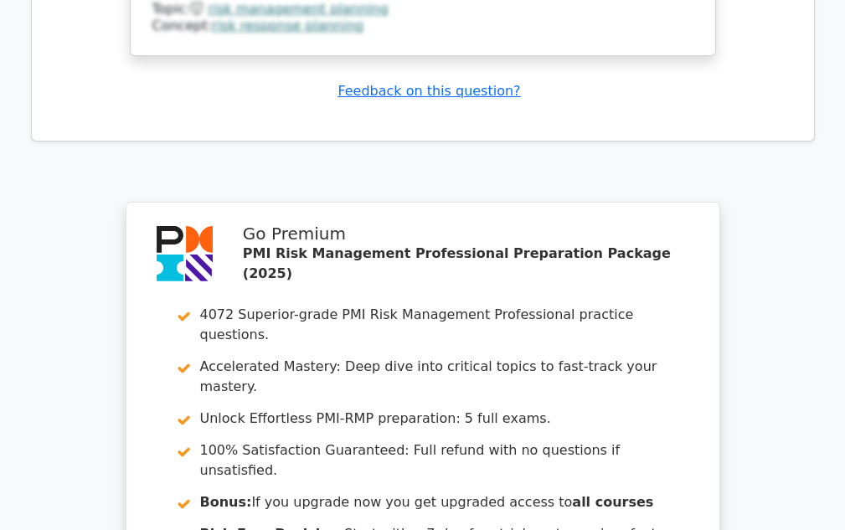
drag, startPoint x: 359, startPoint y: 469, endPoint x: 381, endPoint y: 468, distance: 21.8
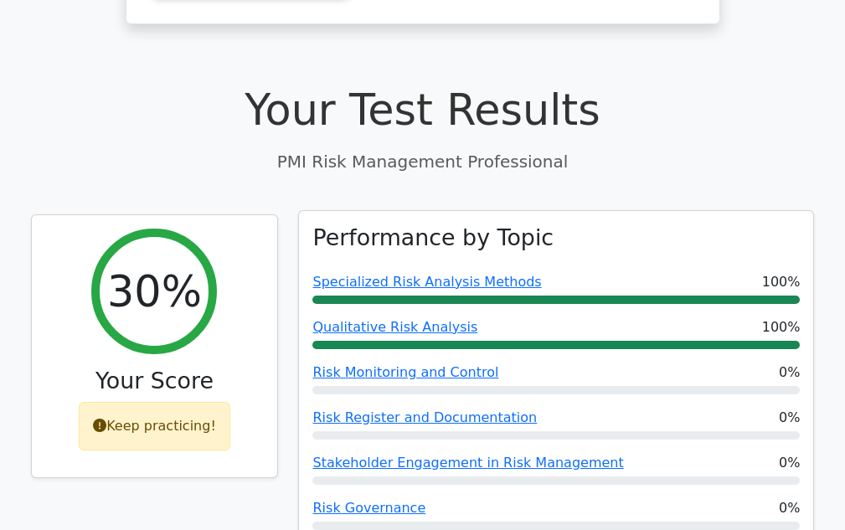
scroll to position [502, 0]
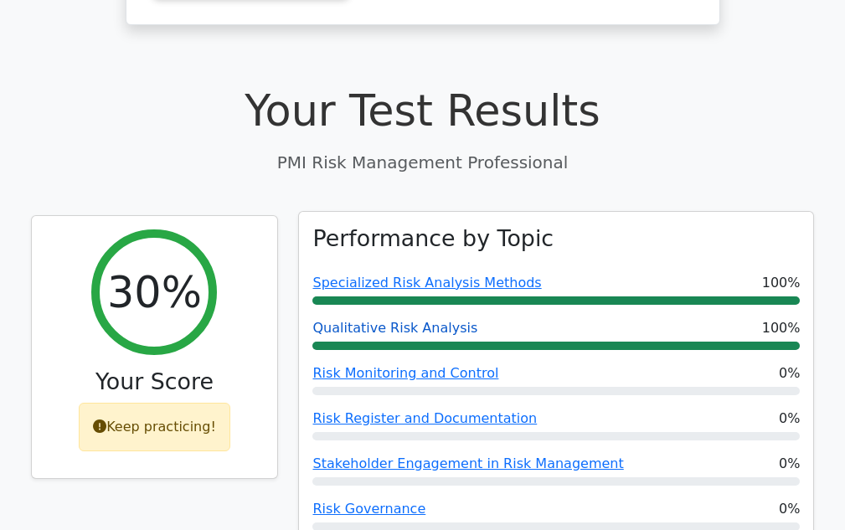
click at [389, 320] on link "Qualitative Risk Analysis" at bounding box center [394, 328] width 165 height 16
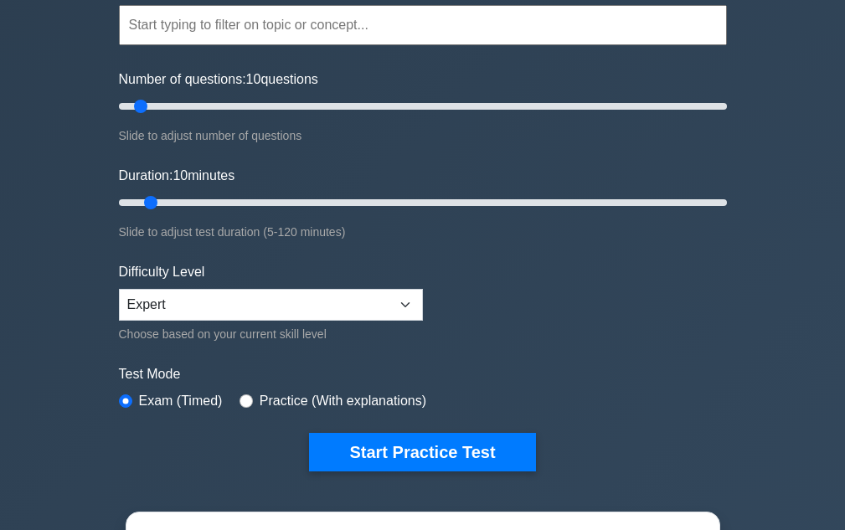
scroll to position [167, 0]
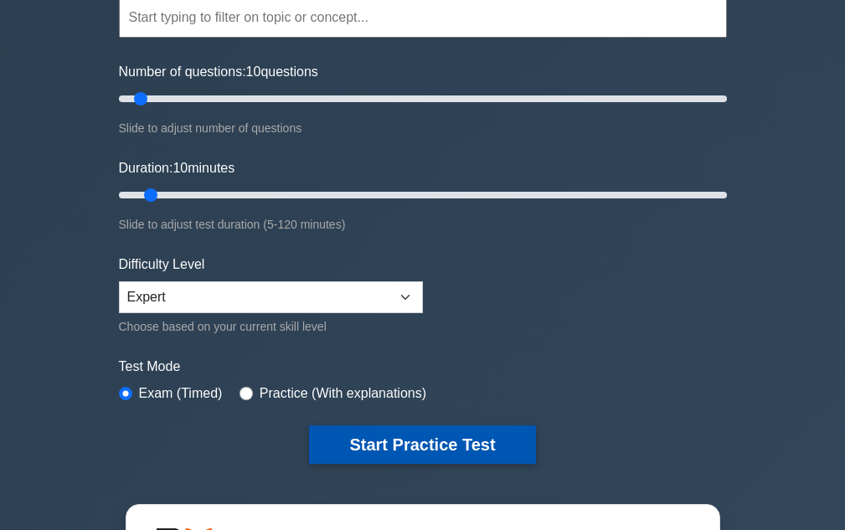
drag, startPoint x: 411, startPoint y: 442, endPoint x: 418, endPoint y: 436, distance: 8.9
click at [413, 444] on button "Start Practice Test" at bounding box center [422, 444] width 226 height 39
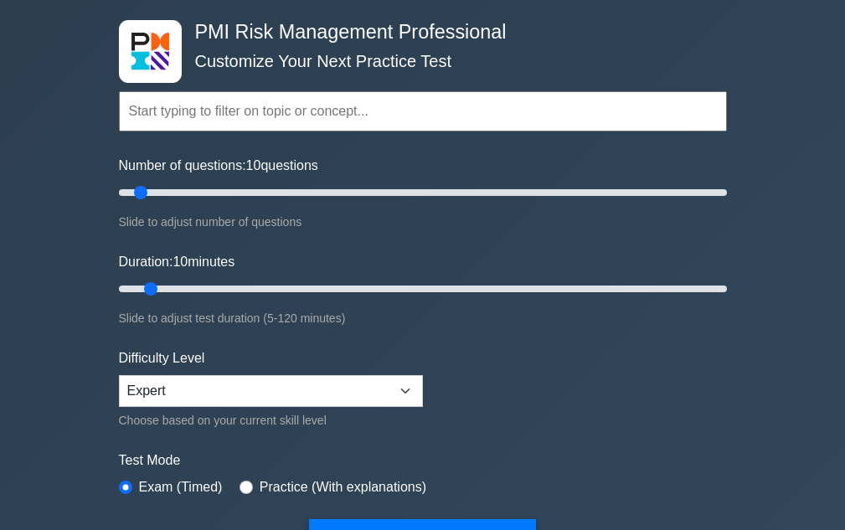
scroll to position [0, 0]
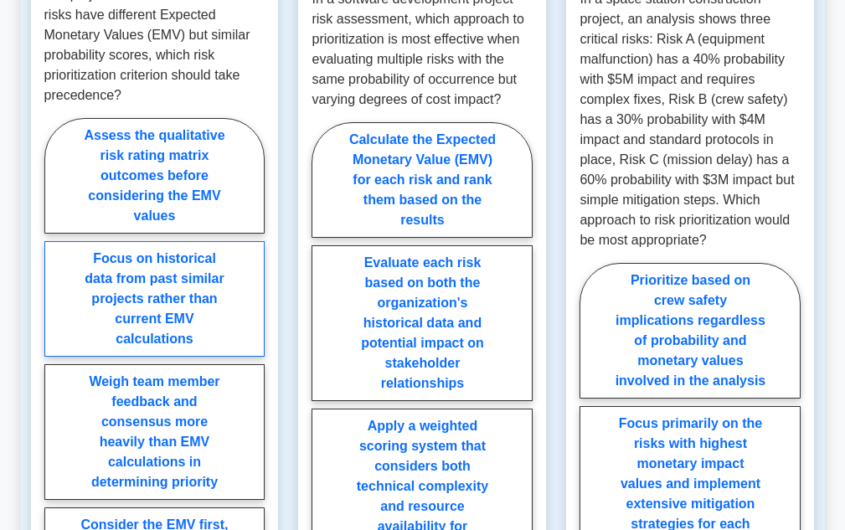
scroll to position [1507, 0]
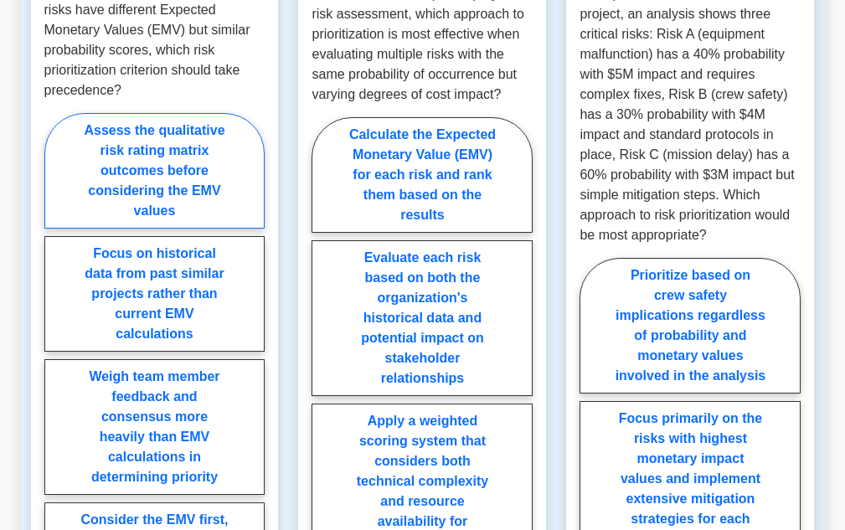
click at [180, 142] on label "Assess the qualitative risk rating matrix outcomes before considering the EMV v…" at bounding box center [154, 171] width 221 height 116
click at [55, 365] on input "Assess the qualitative risk rating matrix outcomes before considering the EMV v…" at bounding box center [49, 370] width 11 height 11
radio input "true"
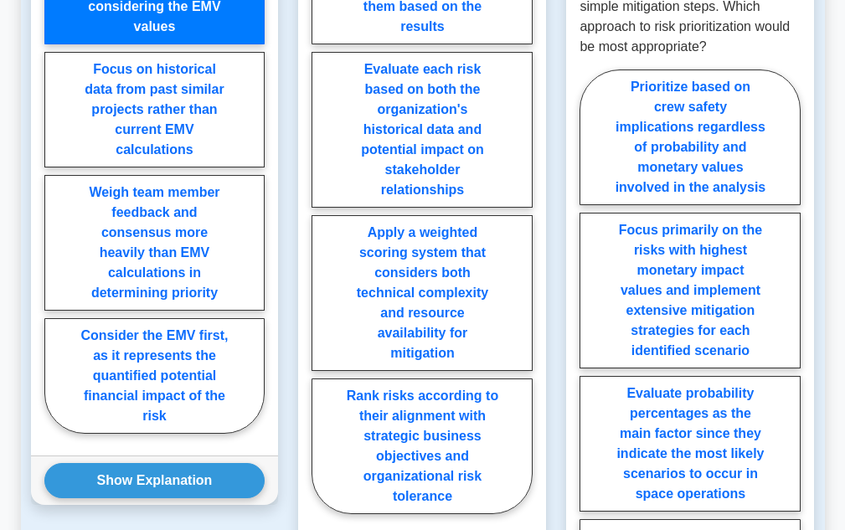
scroll to position [1926, 0]
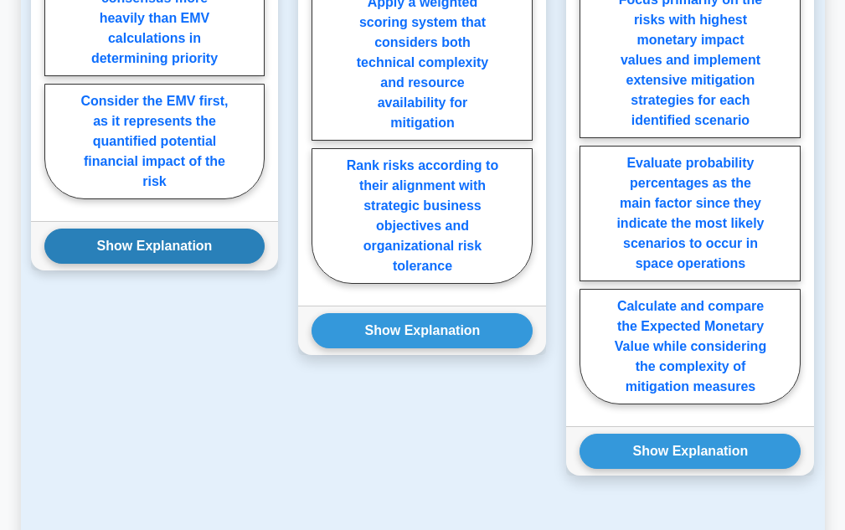
click at [193, 229] on button "Show Explanation" at bounding box center [154, 246] width 221 height 35
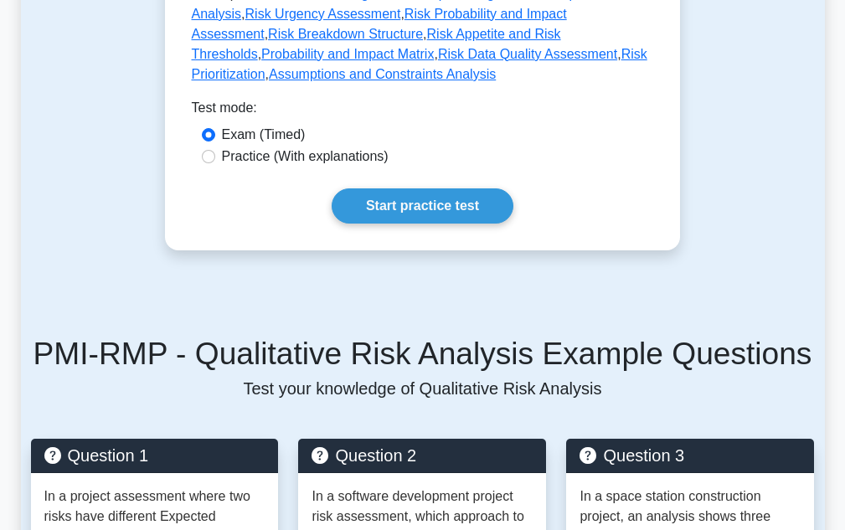
scroll to position [921, 0]
